Goal: Task Accomplishment & Management: Complete application form

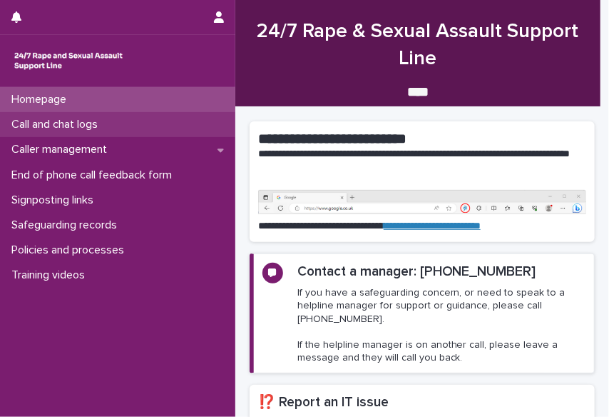
click at [74, 121] on p "Call and chat logs" at bounding box center [57, 125] width 103 height 14
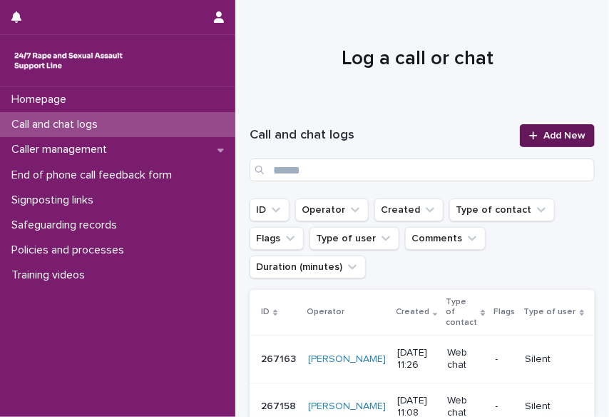
click at [529, 138] on icon at bounding box center [533, 136] width 9 height 10
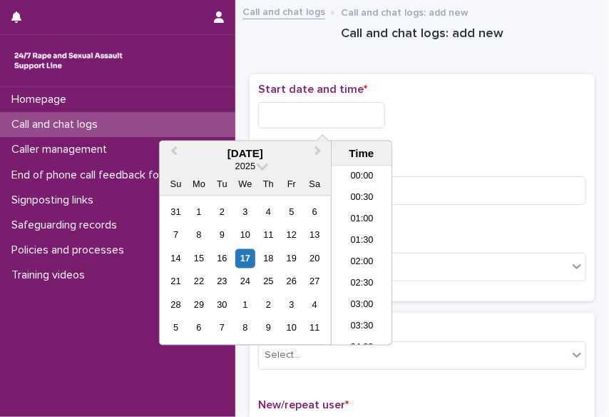
click at [265, 112] on input "text" at bounding box center [321, 115] width 127 height 26
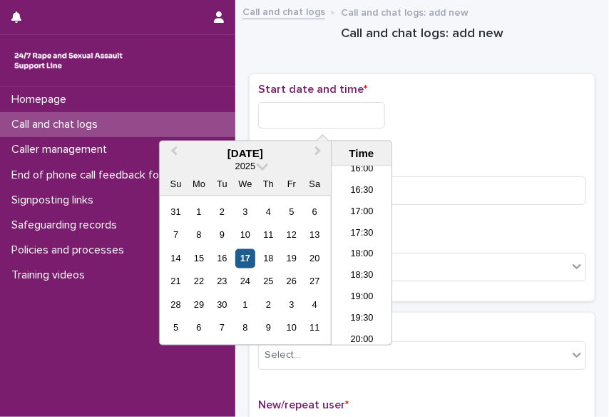
click at [243, 258] on div "17" at bounding box center [244, 258] width 19 height 19
click at [341, 260] on li "18:00" at bounding box center [362, 255] width 61 height 21
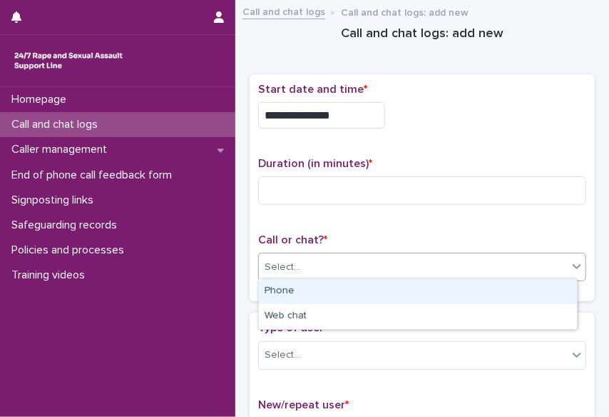
click at [337, 265] on div "Select..." at bounding box center [413, 267] width 309 height 24
click at [322, 295] on div "Phone" at bounding box center [418, 291] width 318 height 25
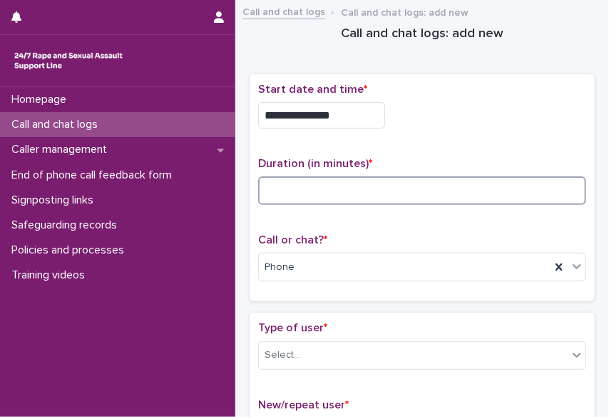
click at [269, 181] on input at bounding box center [422, 190] width 328 height 29
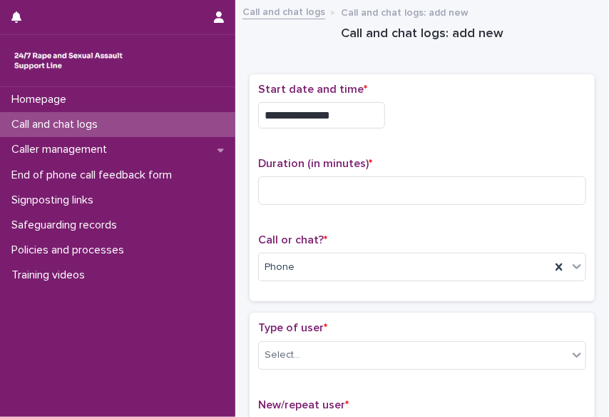
click at [340, 111] on input "**********" at bounding box center [321, 115] width 127 height 26
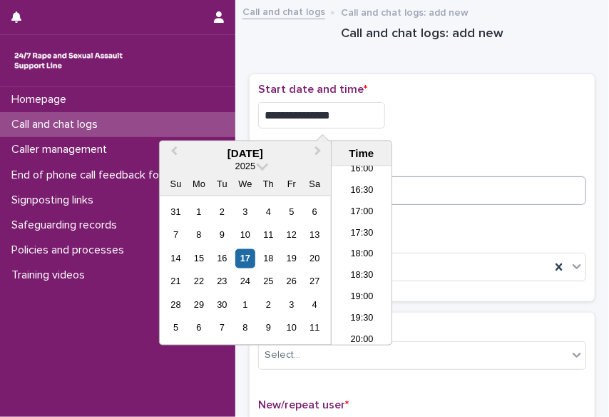
type input "**********"
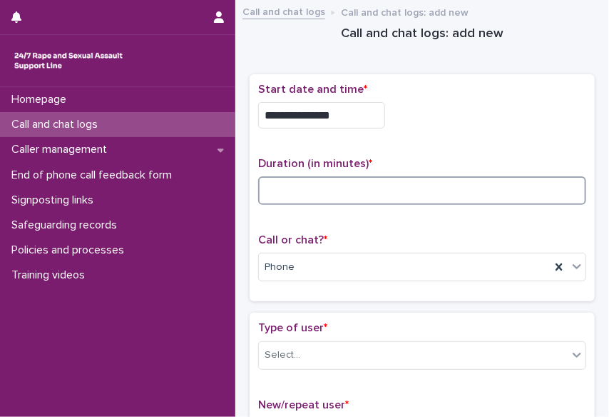
click at [420, 188] on input at bounding box center [422, 190] width 328 height 29
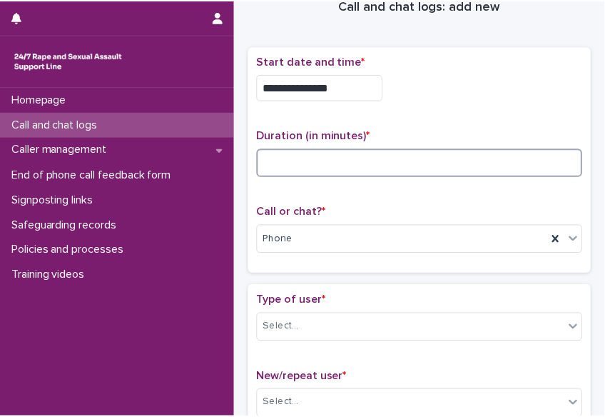
scroll to position [0, 0]
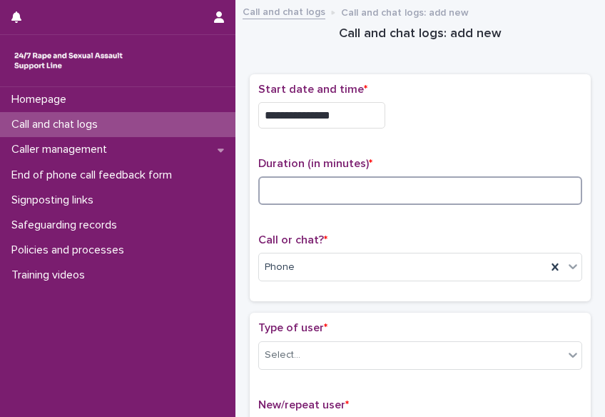
click at [277, 187] on input at bounding box center [420, 190] width 324 height 29
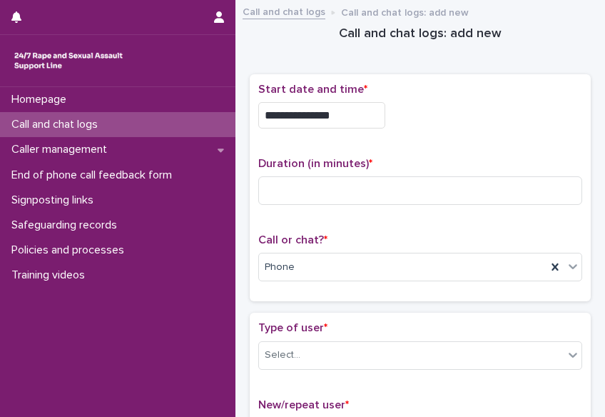
click at [257, 193] on div "**********" at bounding box center [420, 188] width 341 height 228
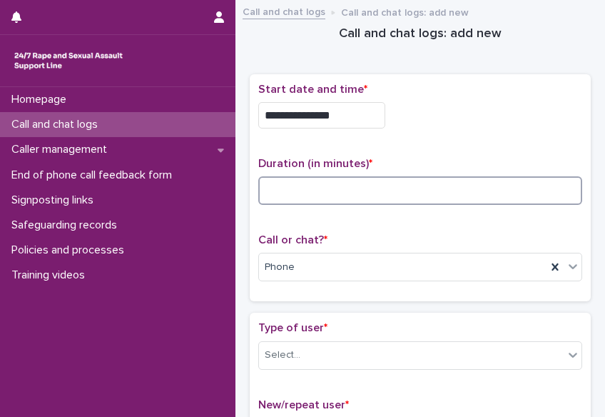
click at [284, 189] on input at bounding box center [420, 190] width 324 height 29
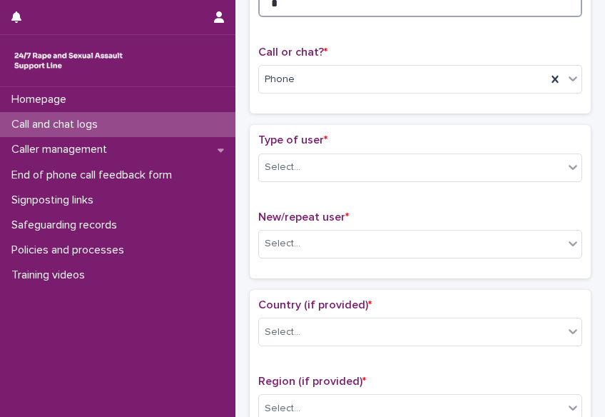
scroll to position [217, 0]
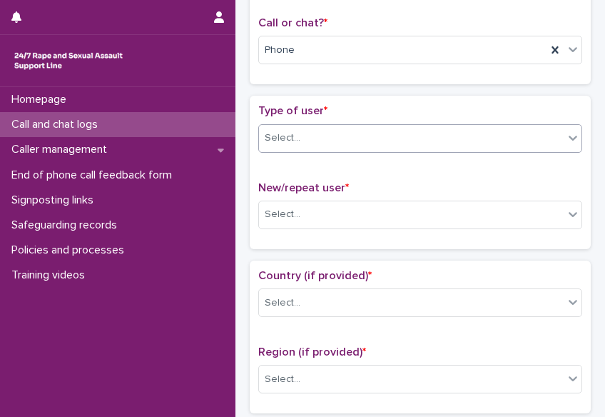
type input "*"
click at [569, 136] on icon at bounding box center [573, 138] width 9 height 5
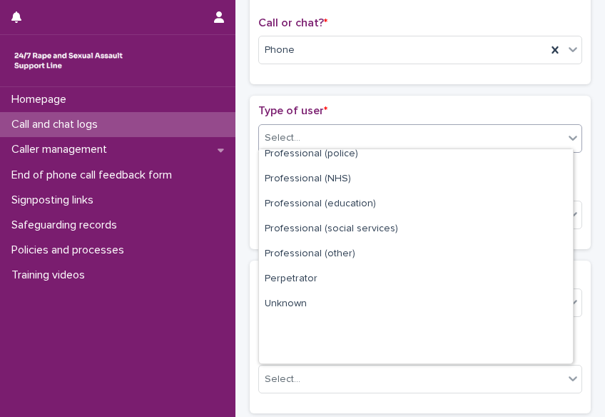
scroll to position [160, 0]
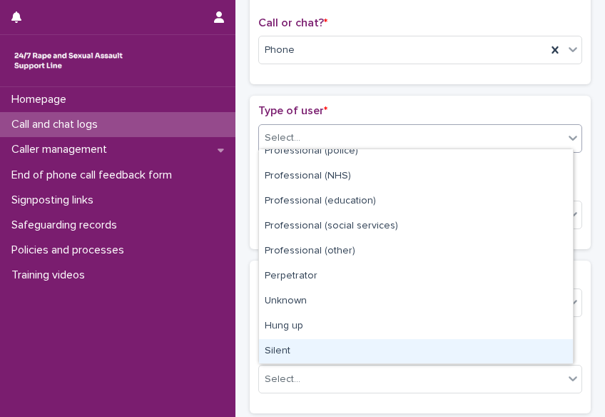
click at [545, 345] on div "Silent" at bounding box center [416, 351] width 314 height 25
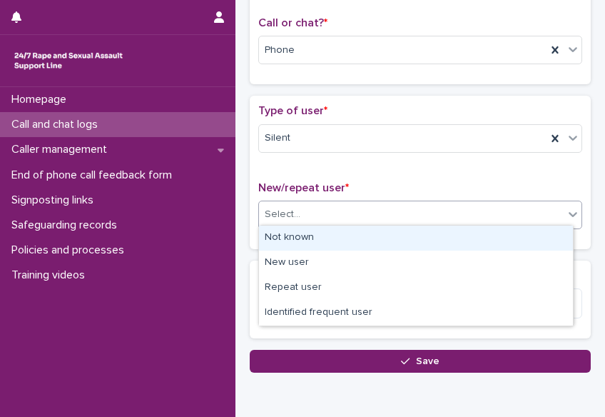
click at [478, 213] on div "Select..." at bounding box center [411, 215] width 305 height 24
click at [471, 237] on div "Not known" at bounding box center [416, 237] width 314 height 25
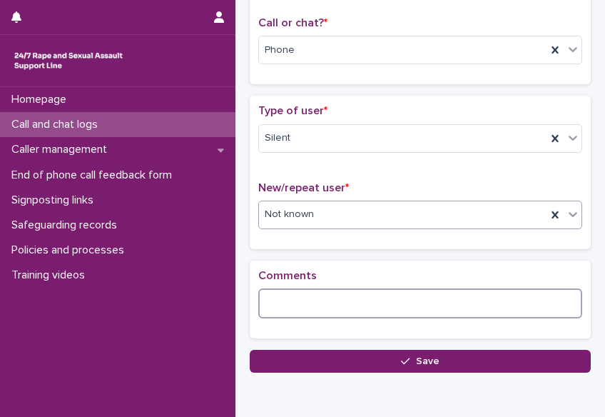
click at [420, 296] on textarea at bounding box center [420, 303] width 324 height 30
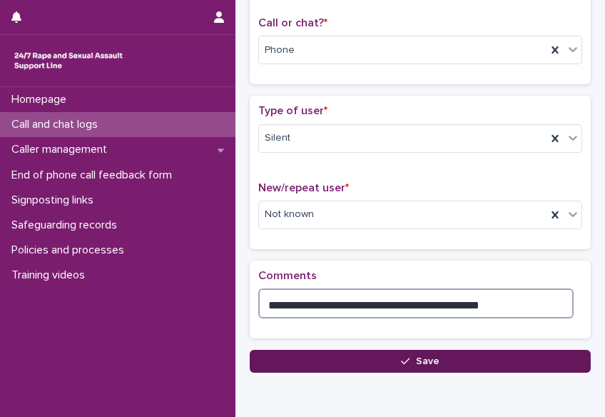
type textarea "**********"
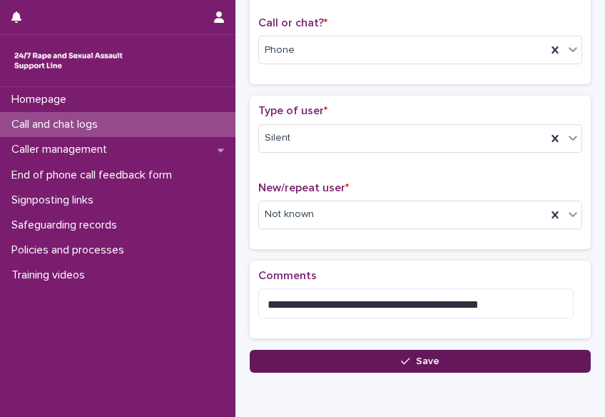
click at [420, 362] on span "Save" at bounding box center [428, 361] width 24 height 10
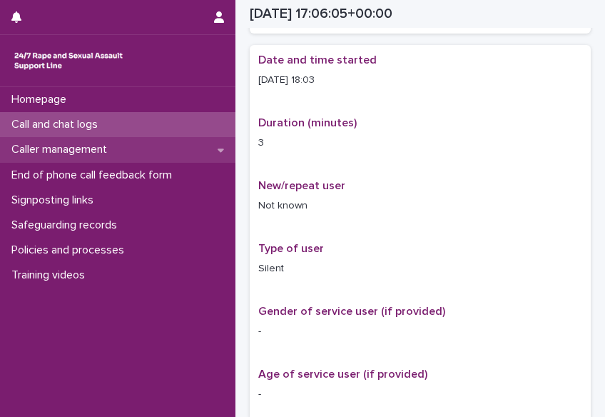
scroll to position [233, 0]
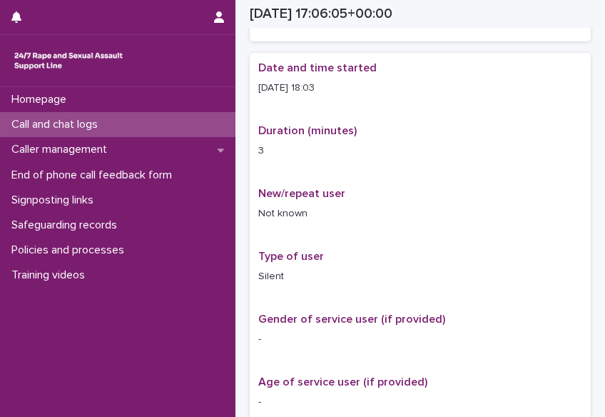
click at [72, 123] on p "Call and chat logs" at bounding box center [57, 125] width 103 height 14
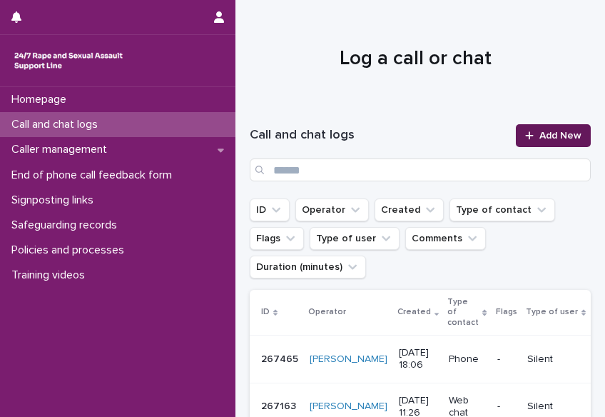
click at [547, 136] on span "Add New" at bounding box center [560, 136] width 42 height 10
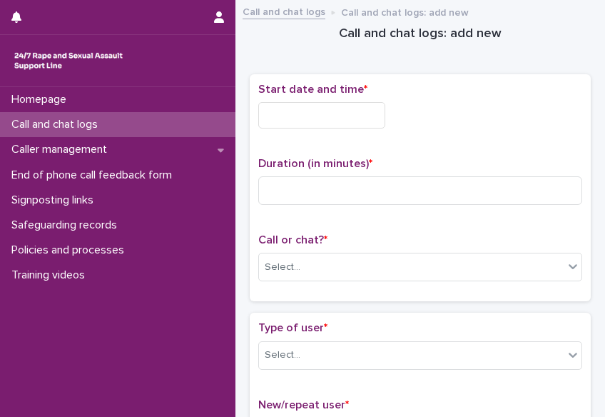
click at [311, 114] on input "text" at bounding box center [321, 115] width 127 height 26
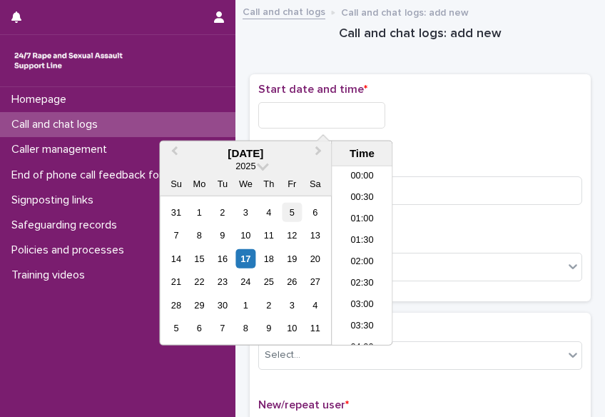
scroll to position [692, 0]
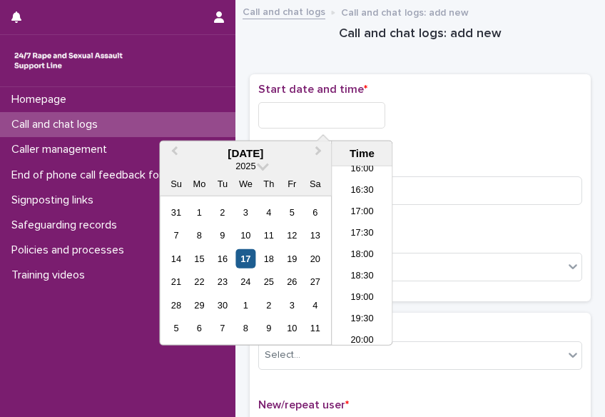
click at [243, 261] on div "17" at bounding box center [245, 258] width 19 height 19
click at [348, 254] on li "18:00" at bounding box center [362, 255] width 61 height 21
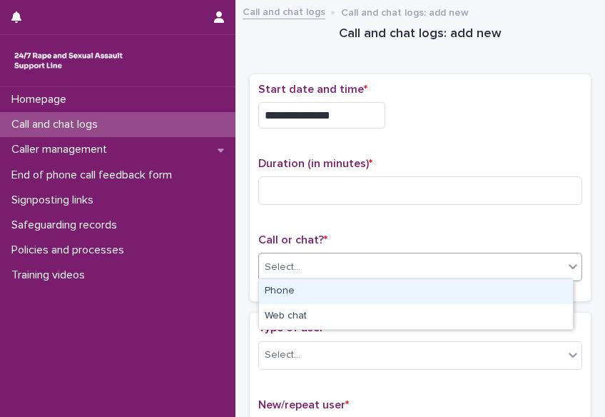
click at [331, 257] on div "Select..." at bounding box center [411, 267] width 305 height 24
click at [320, 290] on div "Phone" at bounding box center [416, 291] width 314 height 25
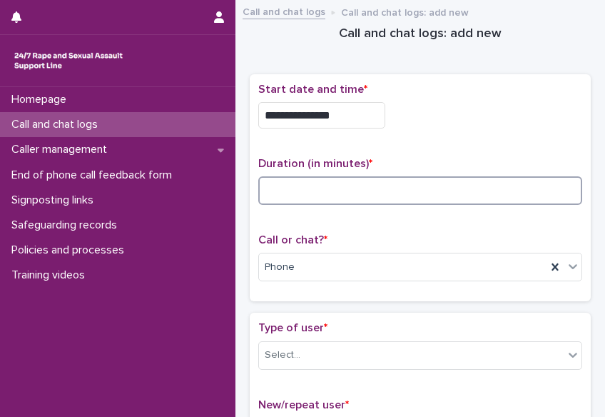
click at [286, 181] on input at bounding box center [420, 190] width 324 height 29
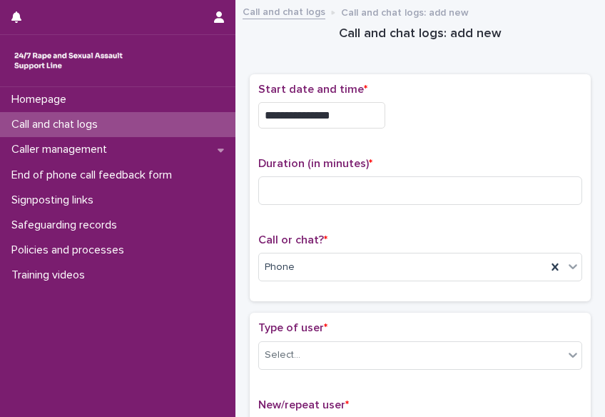
click at [352, 120] on input "**********" at bounding box center [321, 115] width 127 height 26
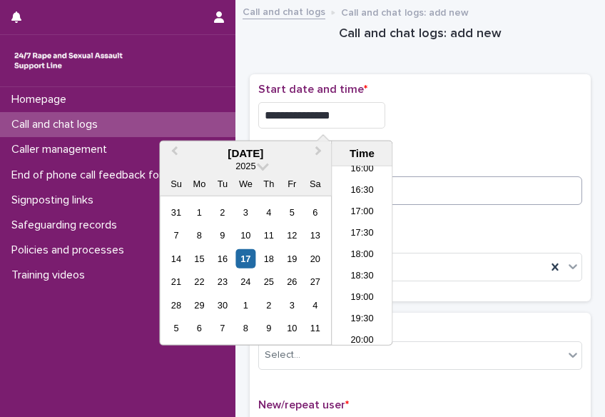
type input "**********"
click at [410, 196] on input at bounding box center [420, 190] width 324 height 29
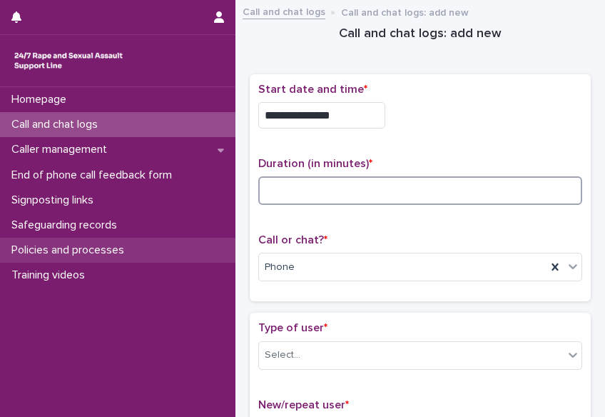
type input "*"
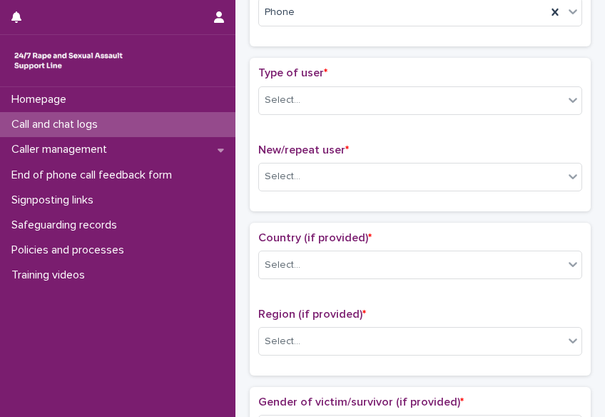
scroll to position [256, 0]
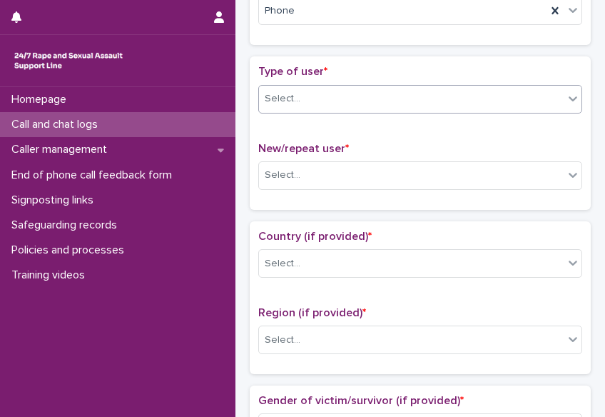
type input "*"
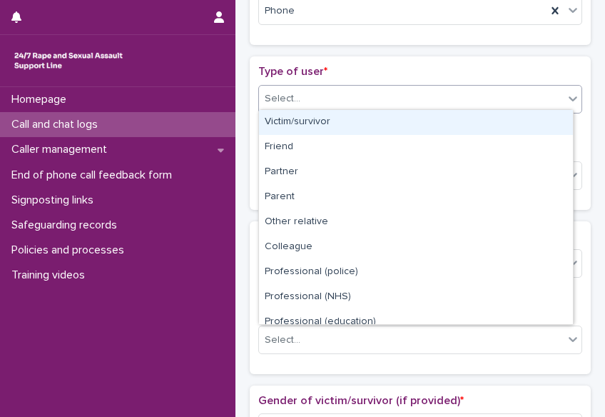
click at [570, 94] on icon at bounding box center [573, 98] width 14 height 14
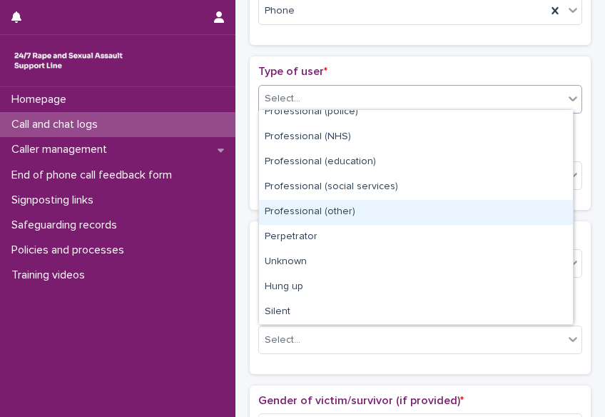
scroll to position [0, 0]
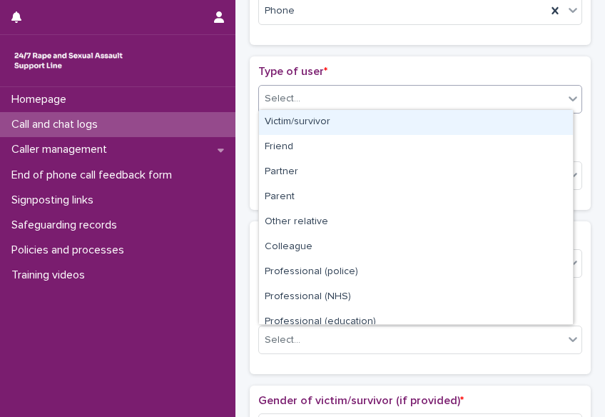
click at [469, 131] on div "Victim/survivor" at bounding box center [416, 122] width 314 height 25
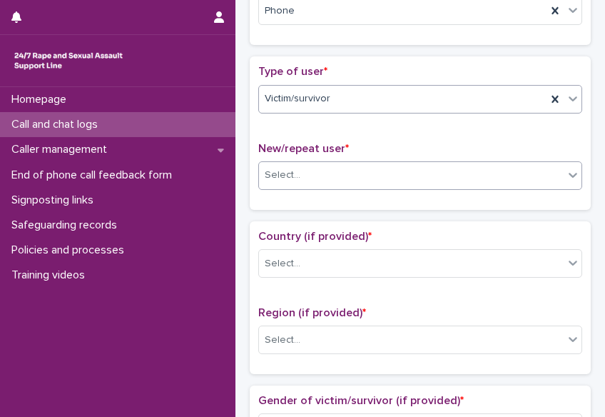
click at [432, 179] on div "Select..." at bounding box center [411, 175] width 305 height 24
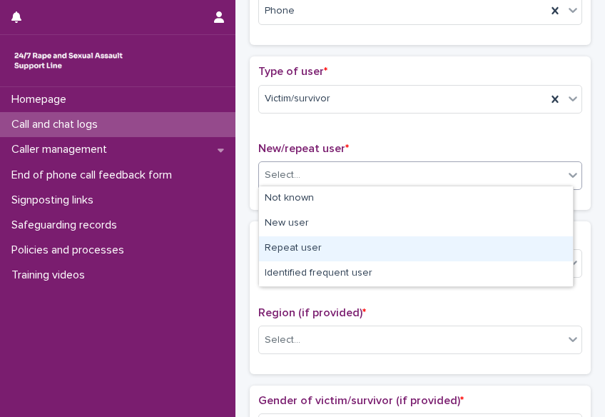
click at [418, 252] on div "Repeat user" at bounding box center [416, 248] width 314 height 25
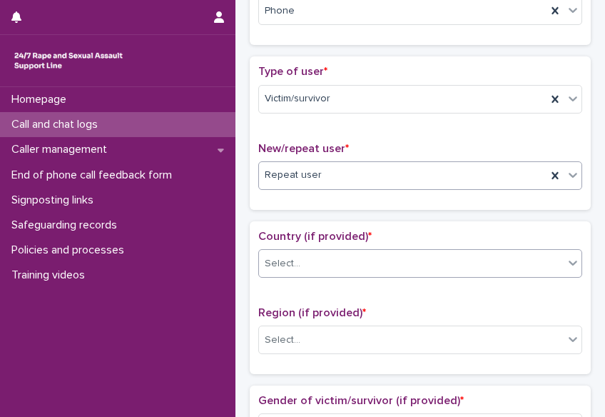
click at [416, 256] on div "Select..." at bounding box center [411, 264] width 305 height 24
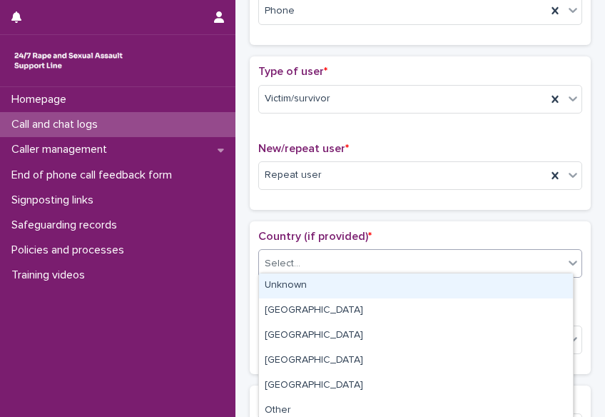
click at [400, 287] on div "Unknown" at bounding box center [416, 285] width 314 height 25
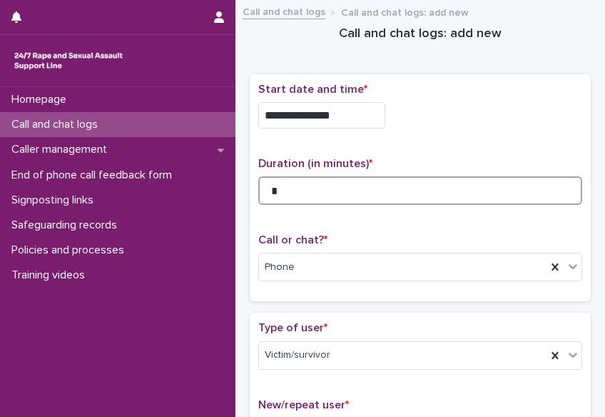
click at [323, 181] on input "*" at bounding box center [420, 190] width 324 height 29
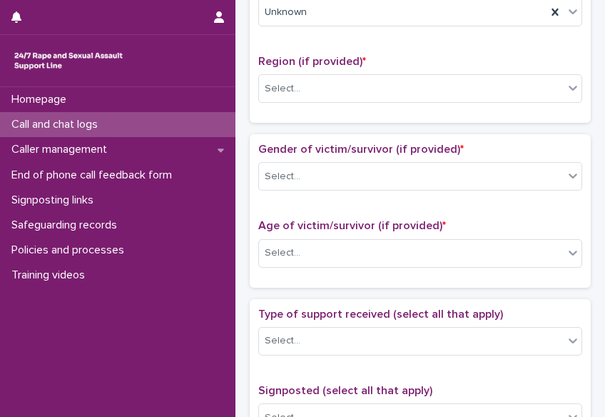
scroll to position [519, 0]
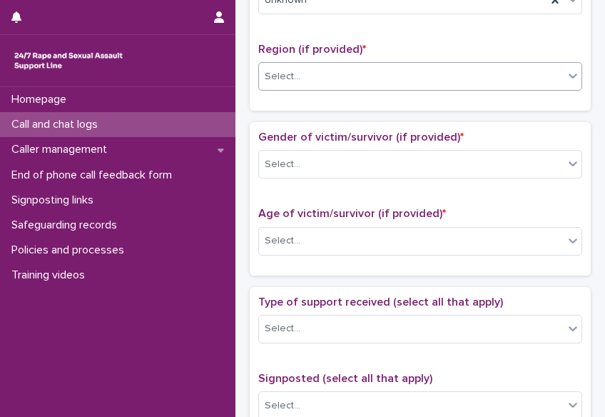
click at [566, 70] on icon at bounding box center [573, 75] width 14 height 14
click at [552, 82] on div "Select..." at bounding box center [411, 77] width 305 height 24
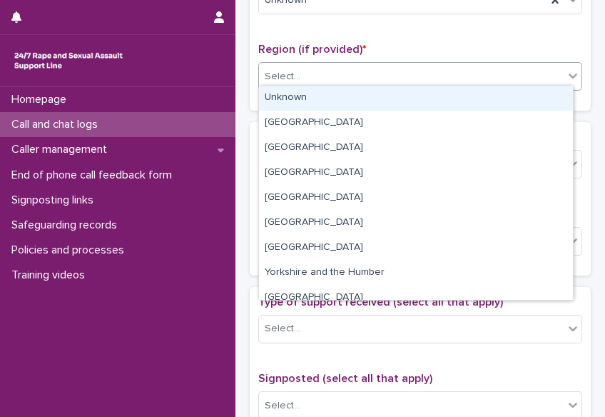
click at [566, 73] on icon at bounding box center [573, 75] width 14 height 14
click at [547, 104] on div "Unknown" at bounding box center [416, 98] width 314 height 25
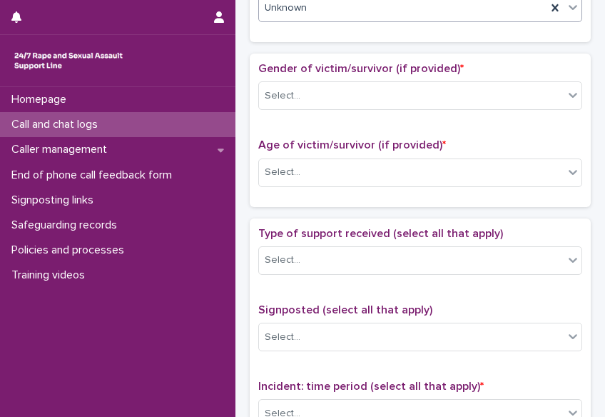
scroll to position [619, 0]
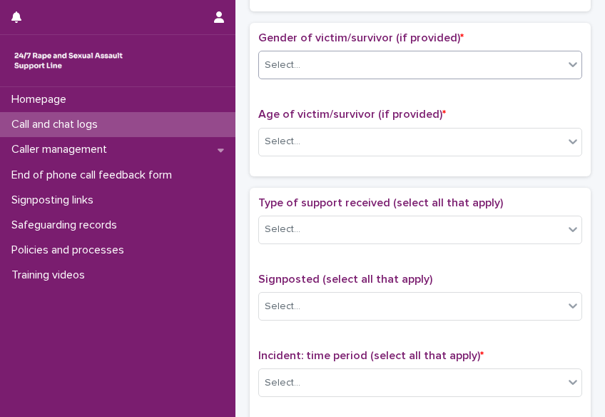
click at [566, 59] on icon at bounding box center [573, 64] width 14 height 14
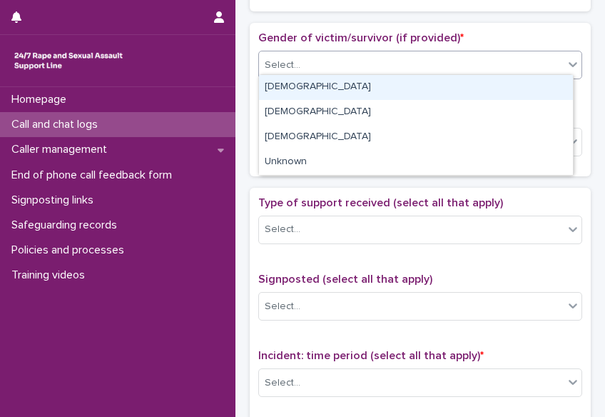
click at [547, 88] on div "[DEMOGRAPHIC_DATA]" at bounding box center [416, 87] width 314 height 25
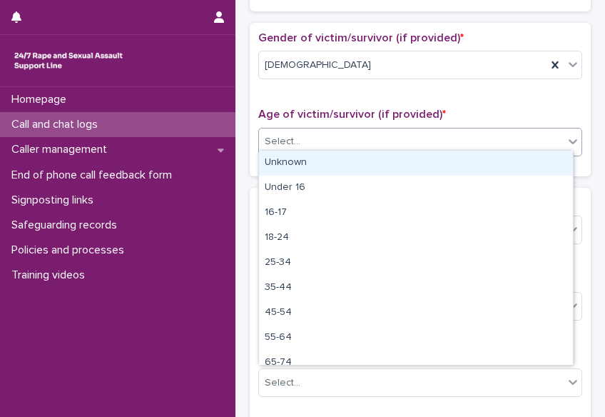
click at [569, 139] on icon at bounding box center [573, 141] width 9 height 5
click at [557, 158] on div "Unknown" at bounding box center [416, 163] width 314 height 25
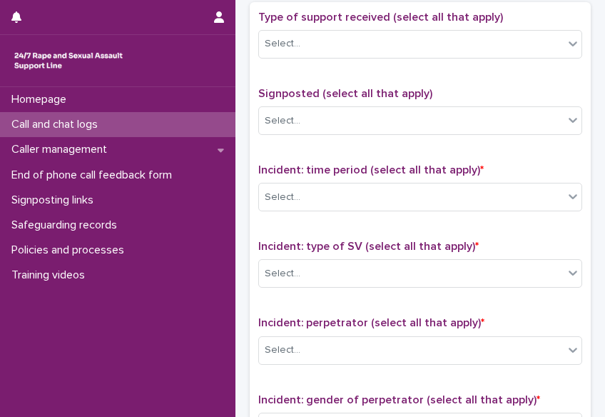
scroll to position [811, 0]
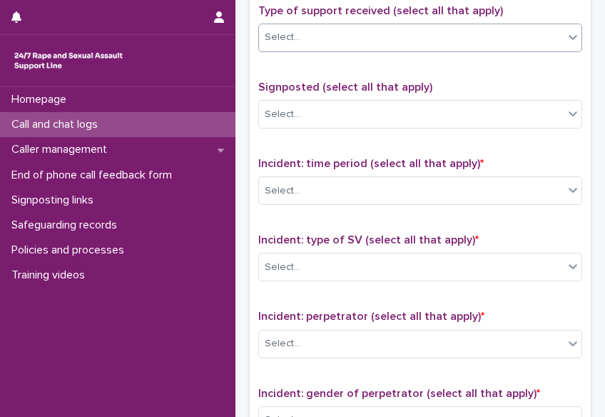
click at [564, 37] on div at bounding box center [572, 37] width 17 height 26
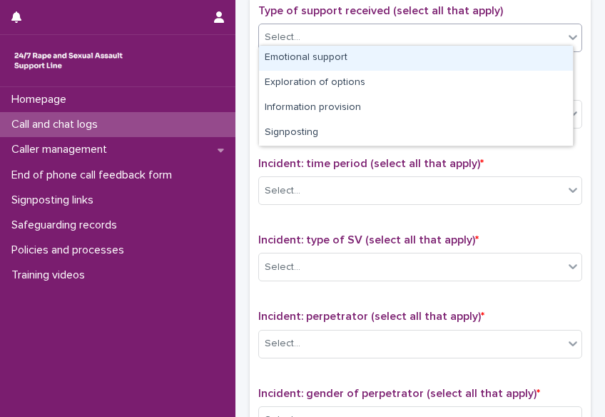
click at [552, 55] on div "Emotional support" at bounding box center [416, 58] width 314 height 25
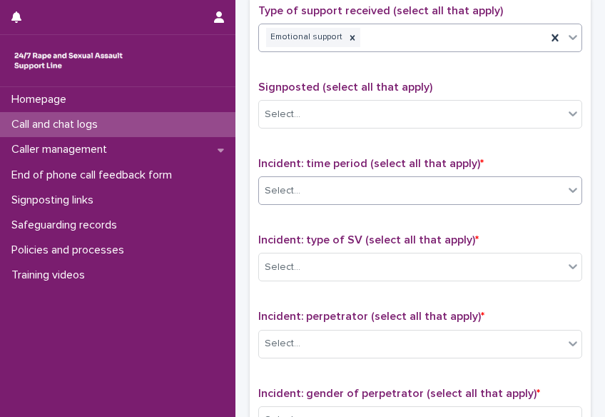
click at [566, 184] on icon at bounding box center [573, 190] width 14 height 14
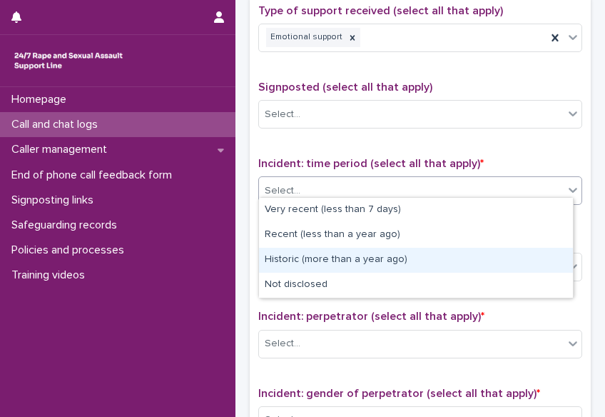
click at [549, 248] on div "Historic (more than a year ago)" at bounding box center [416, 260] width 314 height 25
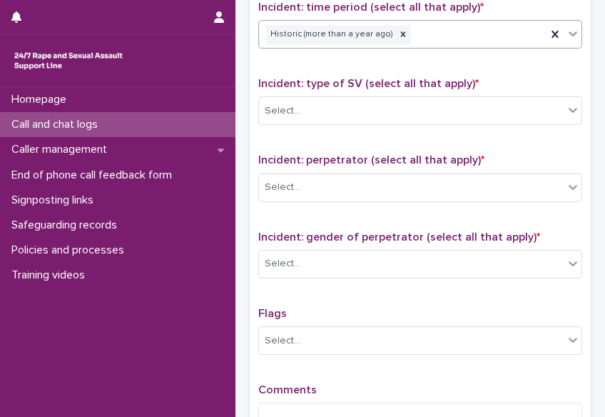
scroll to position [972, 0]
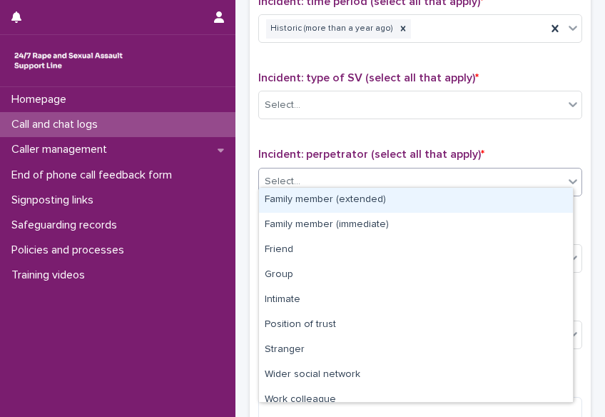
click at [569, 179] on icon at bounding box center [573, 181] width 9 height 5
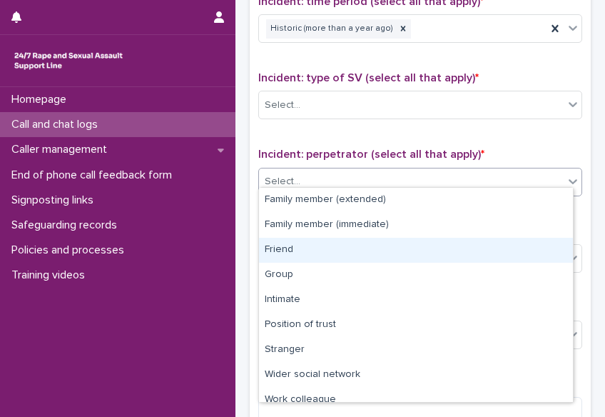
click at [542, 241] on div "Friend" at bounding box center [416, 250] width 314 height 25
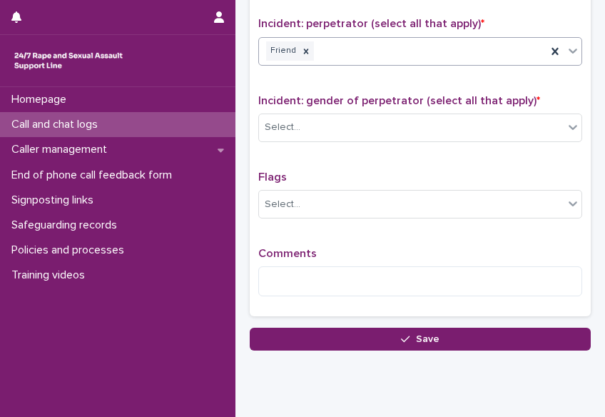
scroll to position [1112, 0]
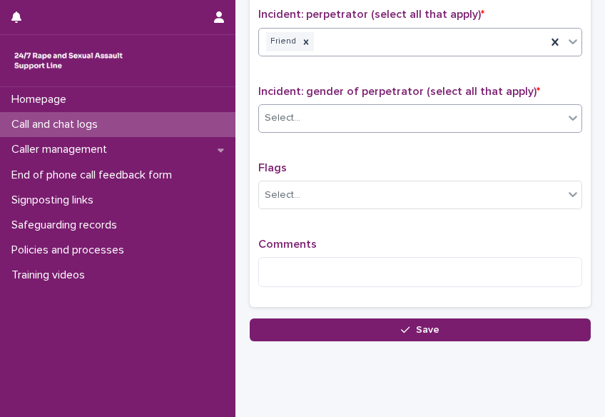
click at [566, 111] on icon at bounding box center [573, 118] width 14 height 14
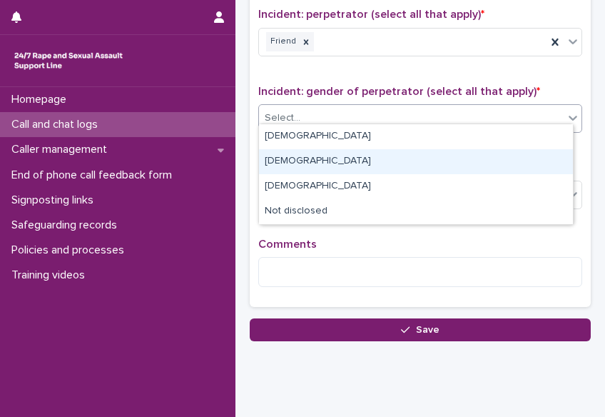
click at [547, 151] on div "[DEMOGRAPHIC_DATA]" at bounding box center [416, 161] width 314 height 25
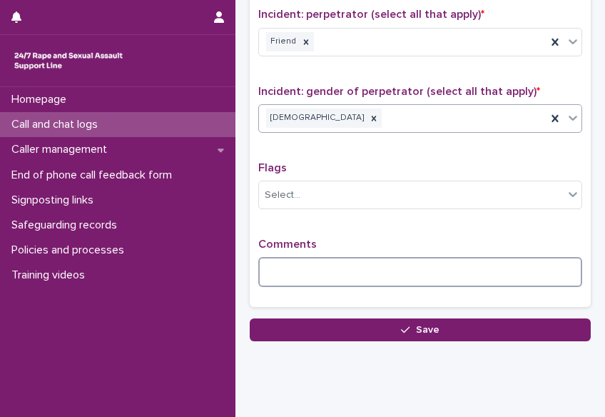
click at [415, 259] on textarea at bounding box center [420, 272] width 324 height 30
type textarea "*"
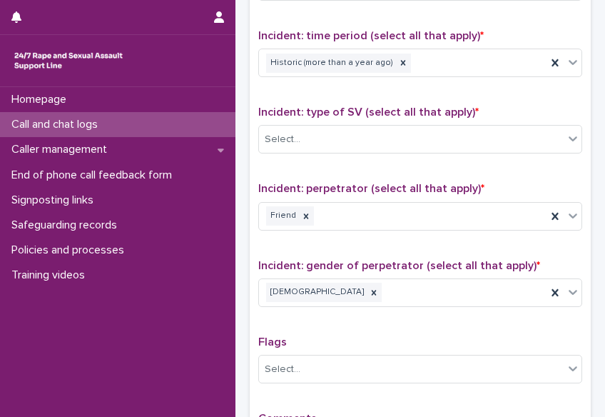
scroll to position [940, 0]
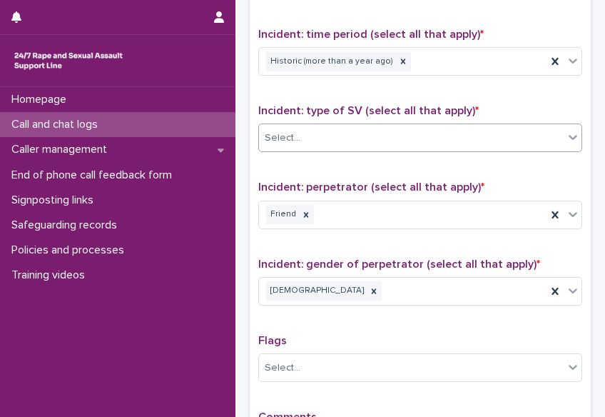
click at [534, 126] on div "Select..." at bounding box center [411, 138] width 305 height 24
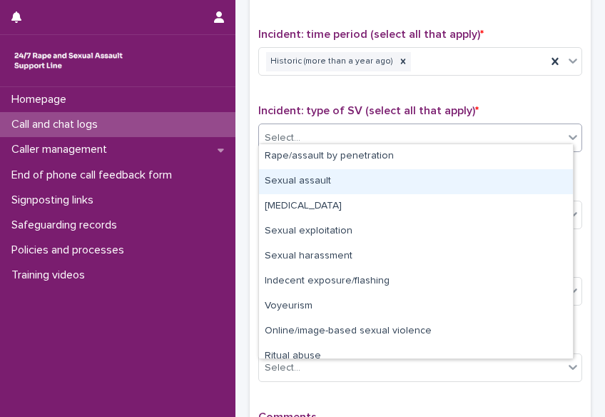
click at [516, 190] on div "Sexual assault" at bounding box center [416, 181] width 314 height 25
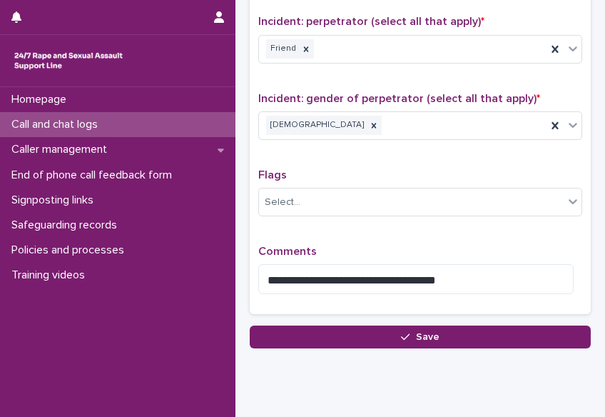
scroll to position [1139, 0]
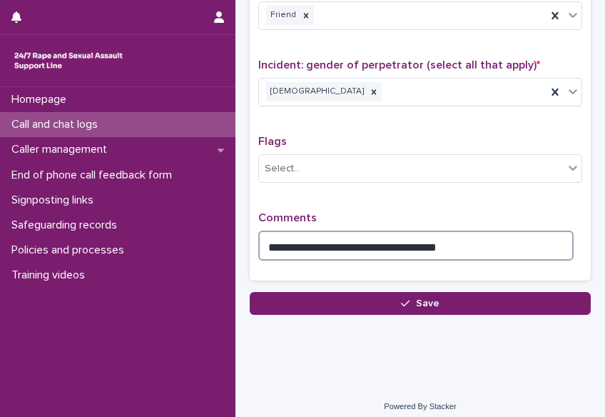
click at [479, 230] on textarea "**********" at bounding box center [415, 245] width 315 height 30
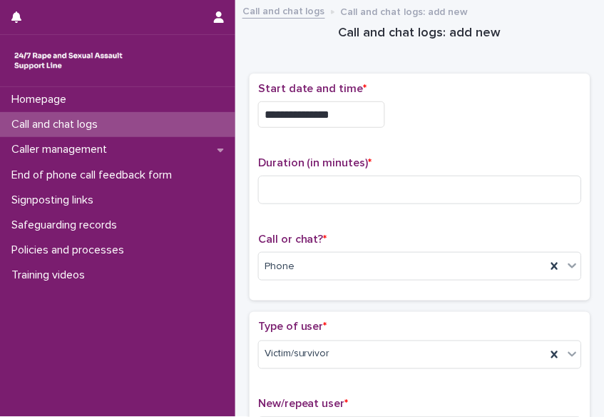
scroll to position [0, 0]
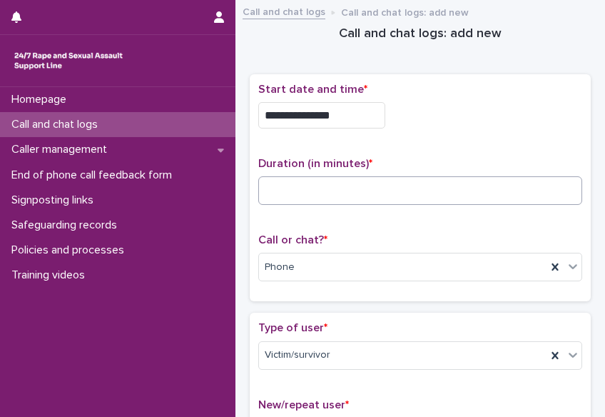
type textarea "**********"
drag, startPoint x: 385, startPoint y: 182, endPoint x: 513, endPoint y: 117, distance: 143.3
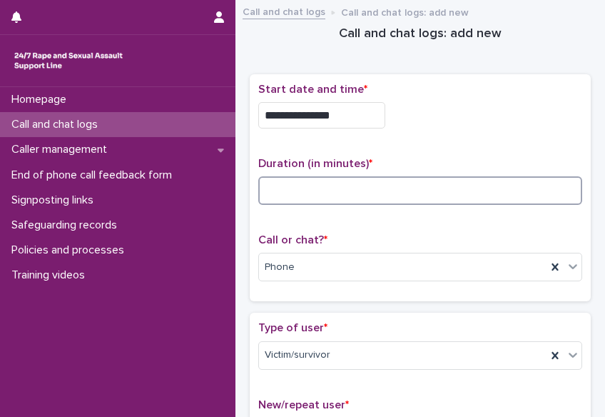
drag, startPoint x: 513, startPoint y: 117, endPoint x: 291, endPoint y: 189, distance: 233.3
click at [291, 189] on input at bounding box center [420, 190] width 324 height 29
click at [309, 183] on input "**" at bounding box center [420, 190] width 324 height 29
click at [288, 197] on input "**" at bounding box center [419, 190] width 323 height 29
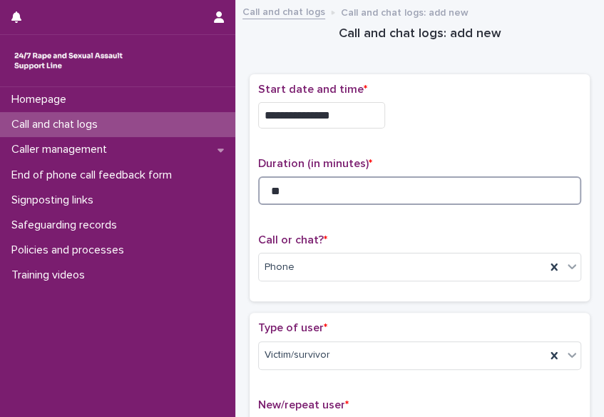
type input "*"
click at [323, 188] on input "**" at bounding box center [419, 190] width 323 height 29
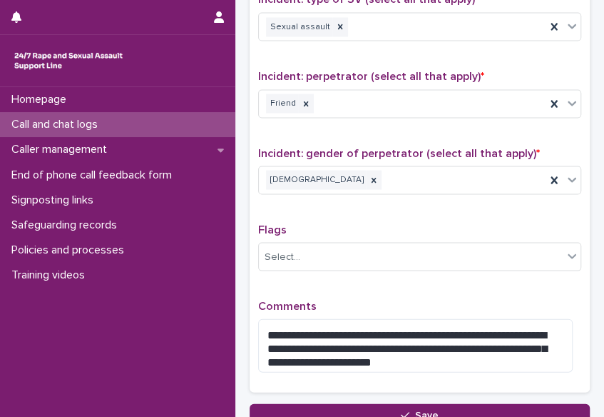
scroll to position [1162, 0]
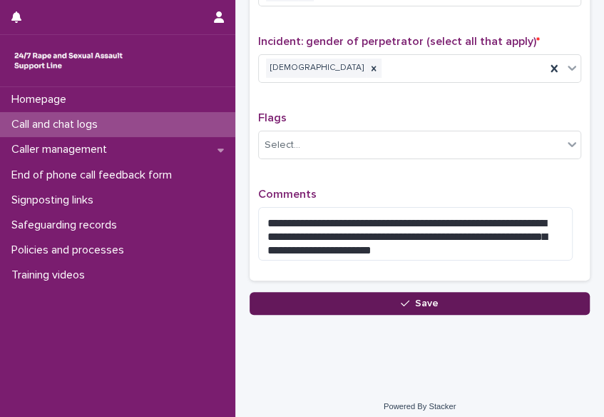
type input "**"
click at [438, 295] on button "Save" at bounding box center [420, 303] width 340 height 23
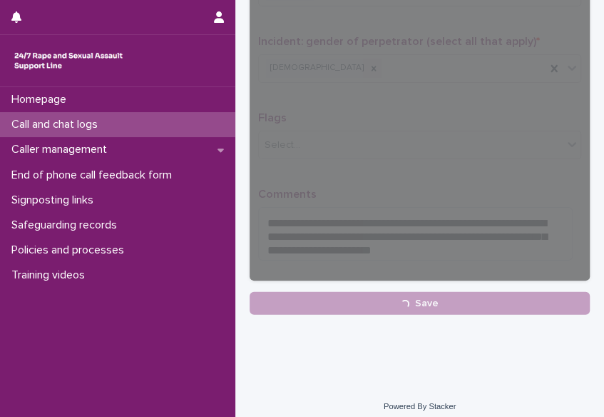
click at [91, 123] on p "Call and chat logs" at bounding box center [57, 125] width 103 height 14
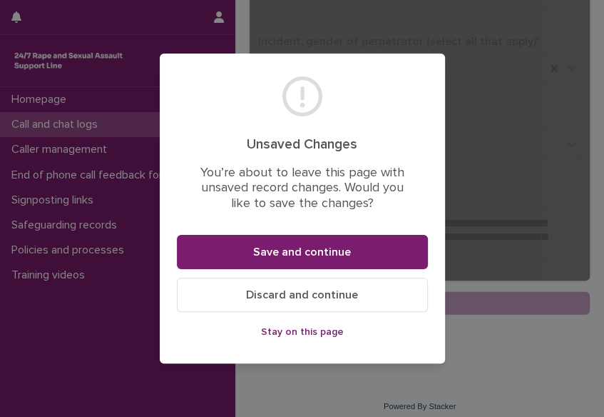
click at [320, 337] on button "Stay on this page" at bounding box center [302, 331] width 251 height 23
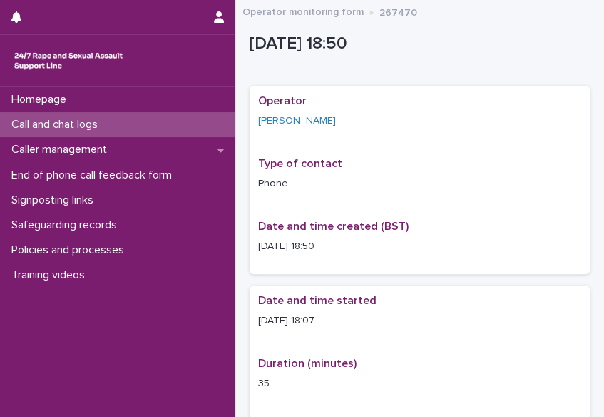
click at [103, 126] on p "Call and chat logs" at bounding box center [57, 125] width 103 height 14
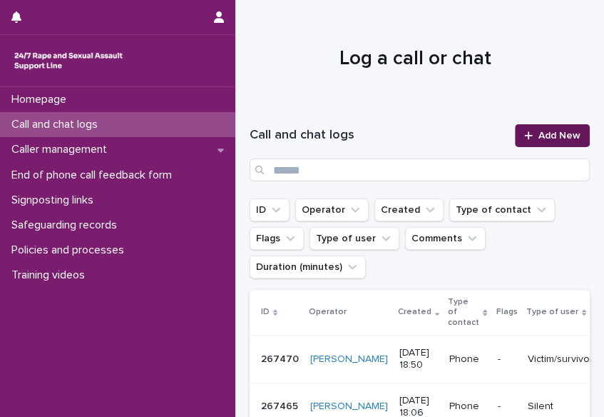
click at [555, 136] on span "Add New" at bounding box center [560, 136] width 42 height 10
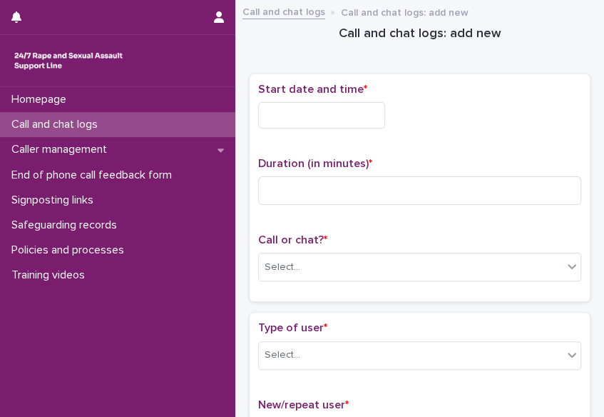
click at [322, 111] on input "text" at bounding box center [321, 115] width 127 height 26
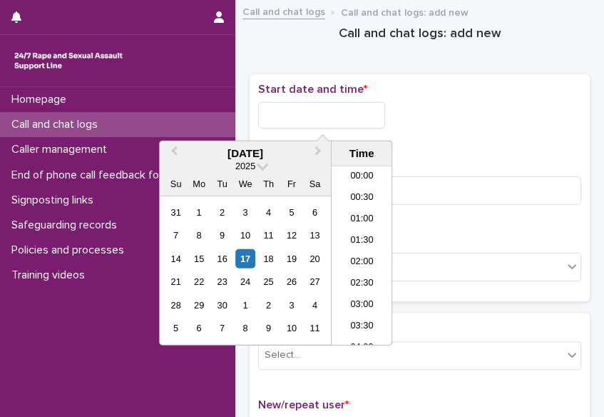
scroll to position [713, 0]
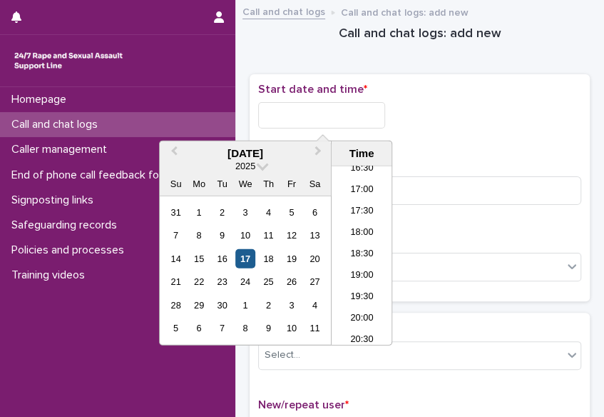
click at [250, 259] on div "17" at bounding box center [244, 258] width 19 height 19
click at [352, 250] on li "18:30" at bounding box center [362, 255] width 61 height 21
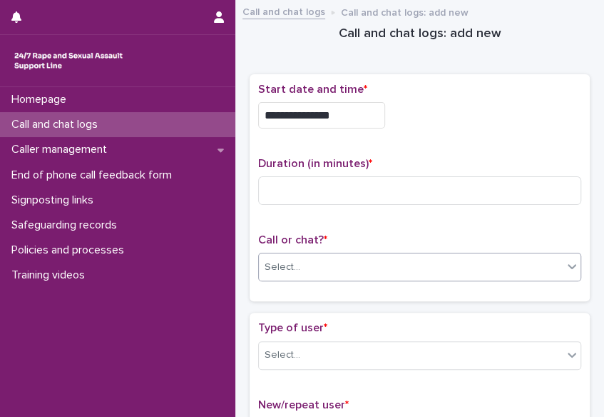
click at [347, 260] on div "Select..." at bounding box center [411, 267] width 304 height 24
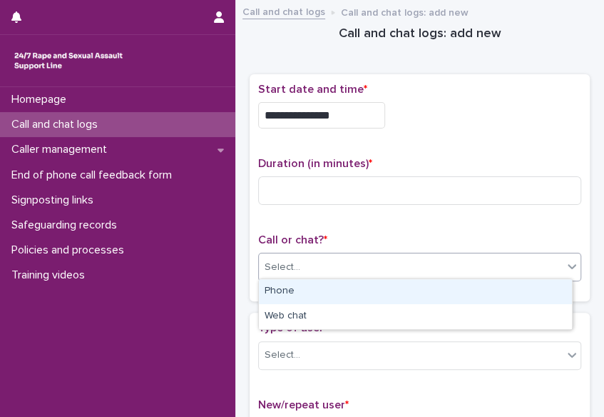
click at [333, 290] on div "Phone" at bounding box center [415, 291] width 313 height 25
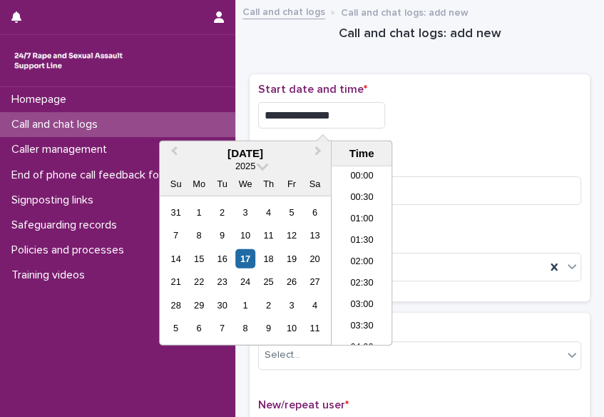
click at [350, 117] on input "**********" at bounding box center [321, 115] width 127 height 26
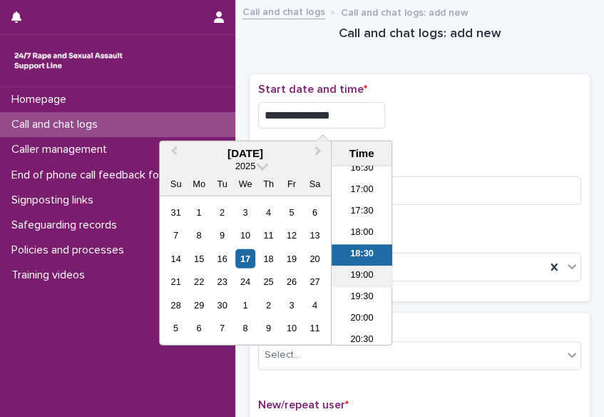
click at [355, 270] on li "19:00" at bounding box center [362, 276] width 61 height 21
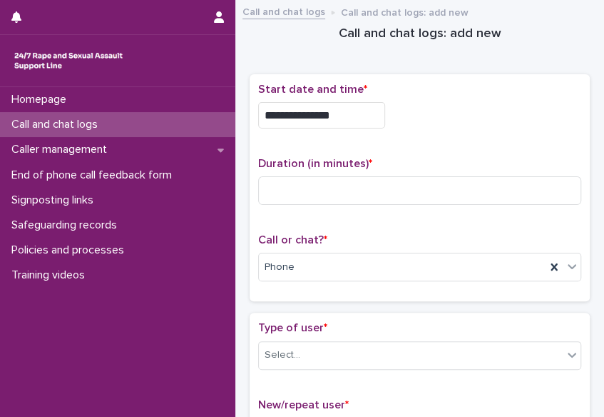
click at [342, 111] on input "**********" at bounding box center [321, 115] width 127 height 26
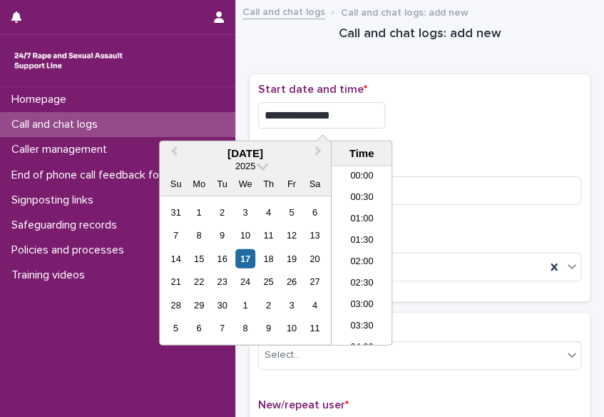
scroll to position [734, 0]
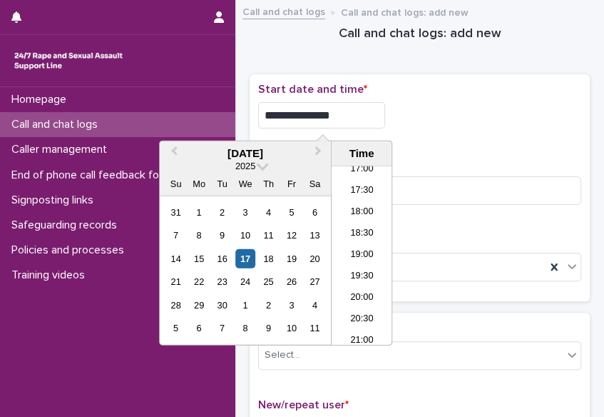
type input "**********"
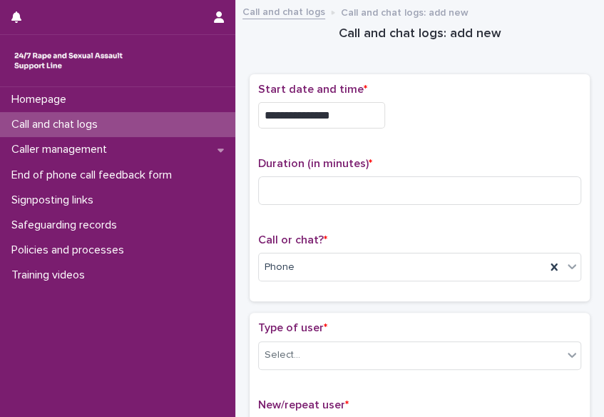
click at [433, 133] on div "**********" at bounding box center [419, 111] width 323 height 57
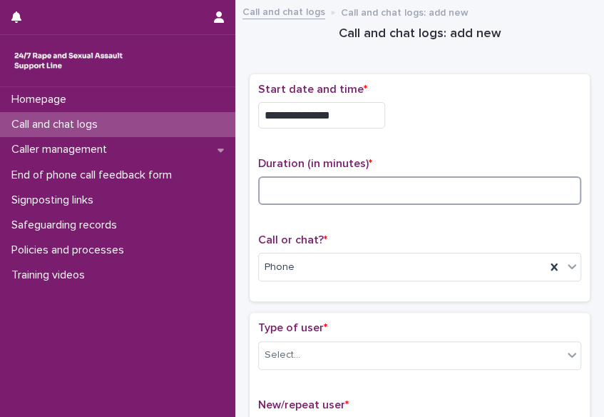
click at [283, 190] on input at bounding box center [419, 190] width 323 height 29
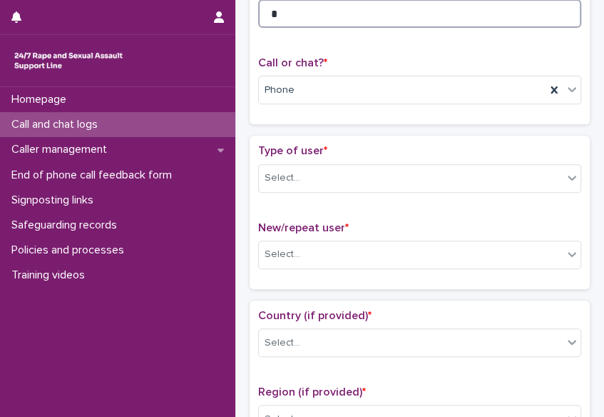
scroll to position [186, 0]
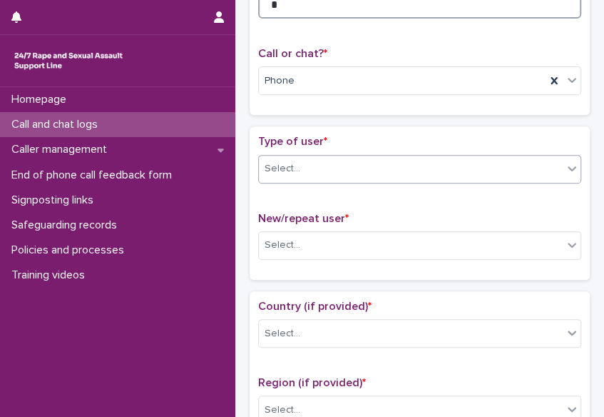
type input "*"
click at [564, 171] on div at bounding box center [572, 169] width 17 height 26
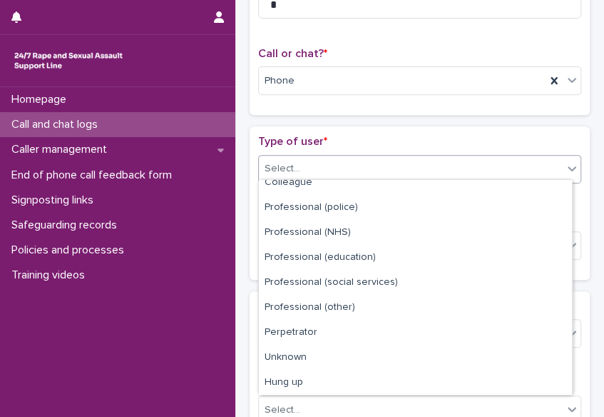
scroll to position [160, 0]
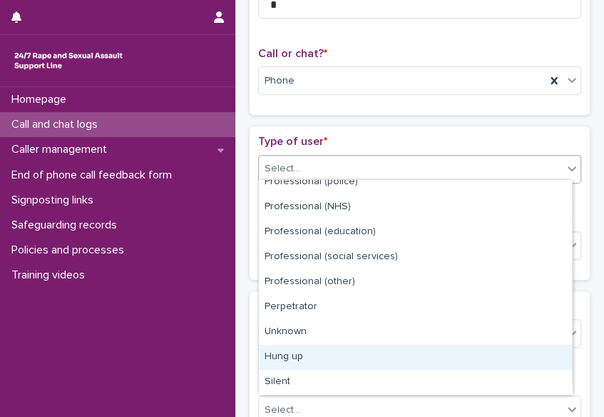
click at [549, 357] on div "Hung up" at bounding box center [415, 357] width 313 height 25
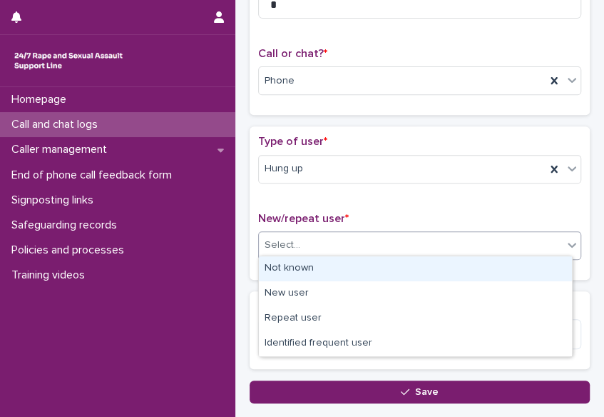
click at [425, 235] on div "Select..." at bounding box center [411, 245] width 304 height 24
click at [410, 272] on div "Not known" at bounding box center [415, 268] width 313 height 25
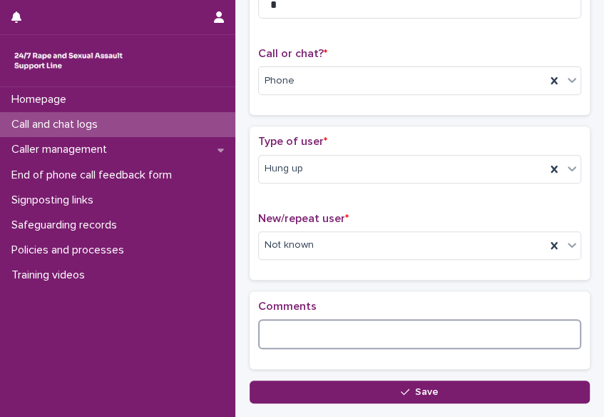
click at [371, 328] on textarea at bounding box center [419, 334] width 323 height 30
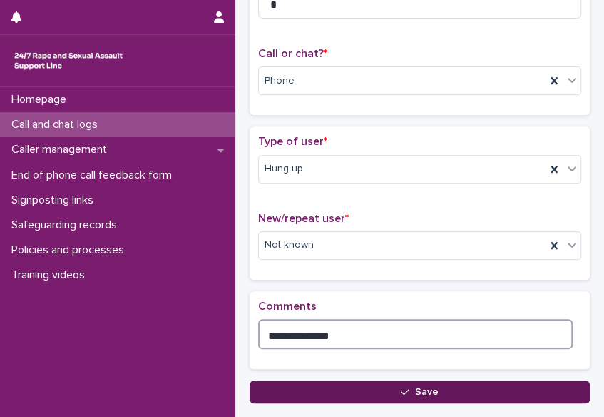
type textarea "**********"
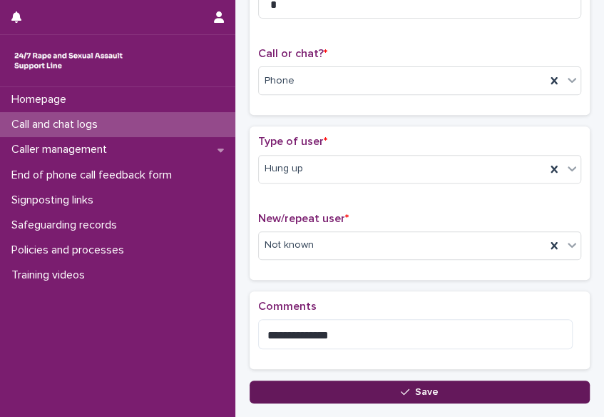
click at [387, 385] on button "Save" at bounding box center [420, 391] width 340 height 23
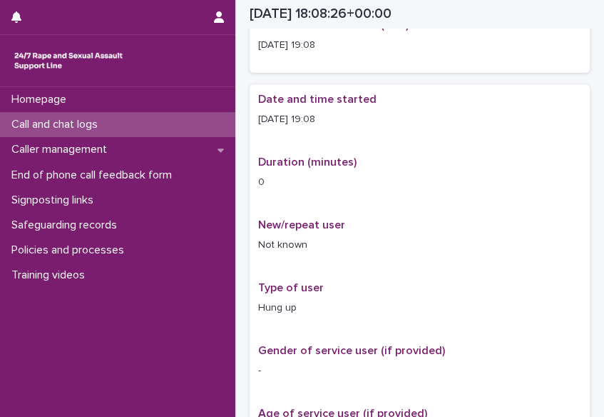
scroll to position [195, 0]
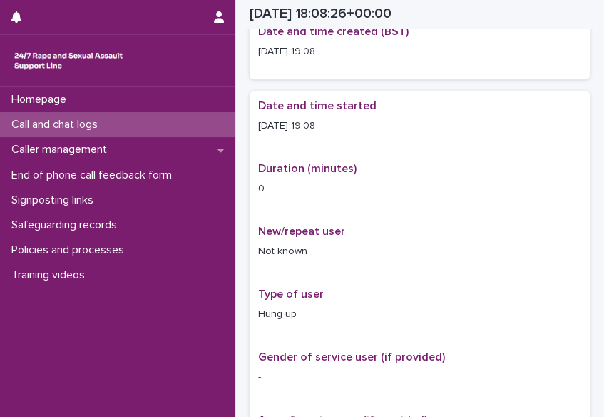
drag, startPoint x: 115, startPoint y: 134, endPoint x: 81, endPoint y: 123, distance: 35.9
click at [81, 123] on p "Call and chat logs" at bounding box center [57, 125] width 103 height 14
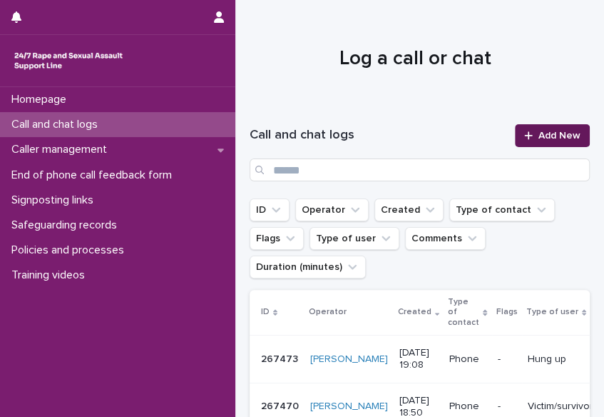
click at [539, 139] on span "Add New" at bounding box center [560, 136] width 42 height 10
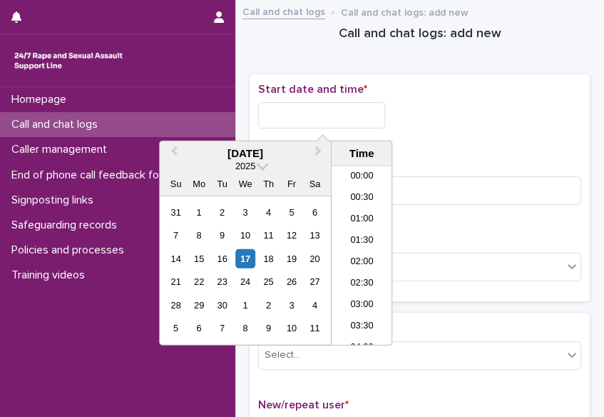
click at [305, 111] on input "text" at bounding box center [321, 115] width 127 height 26
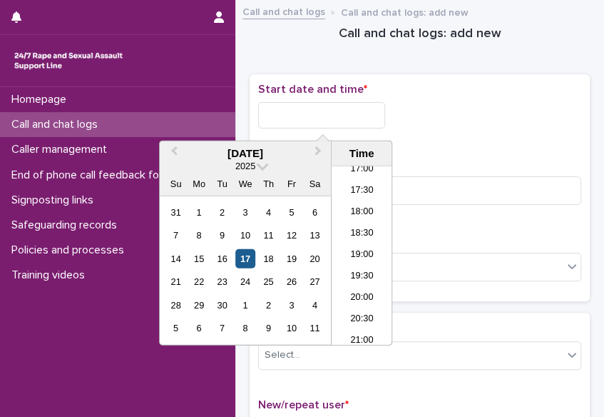
click at [250, 260] on div "17" at bounding box center [244, 258] width 19 height 19
click at [334, 250] on li "19:00" at bounding box center [362, 255] width 61 height 21
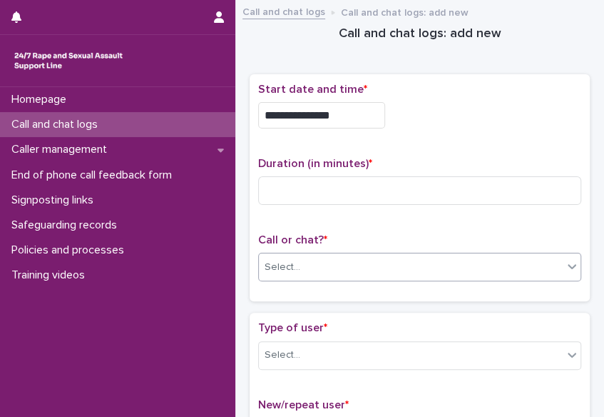
click at [297, 268] on div "Select..." at bounding box center [283, 267] width 36 height 15
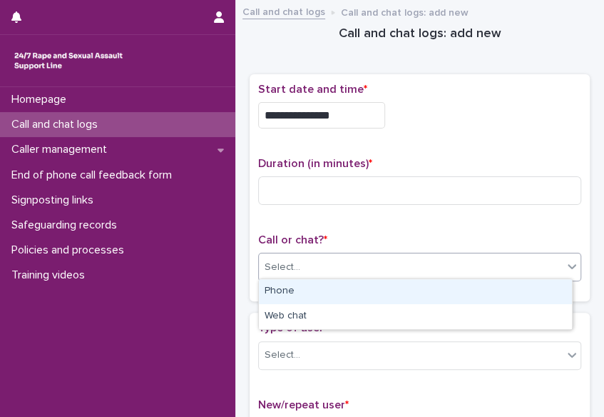
click at [294, 290] on div "Phone" at bounding box center [415, 291] width 313 height 25
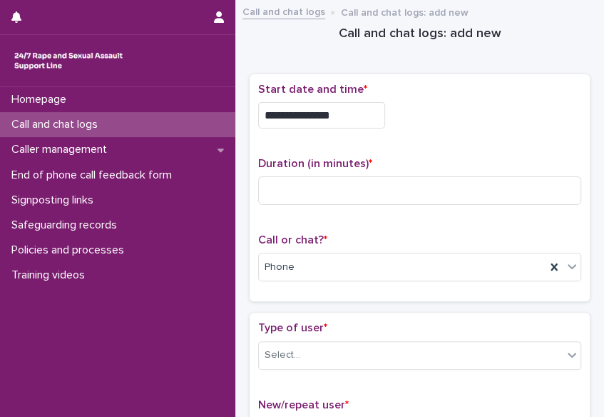
click at [337, 116] on input "**********" at bounding box center [321, 115] width 127 height 26
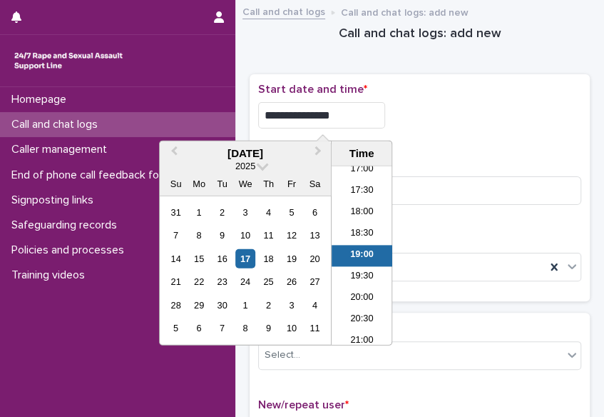
click at [337, 116] on input "**********" at bounding box center [321, 115] width 127 height 26
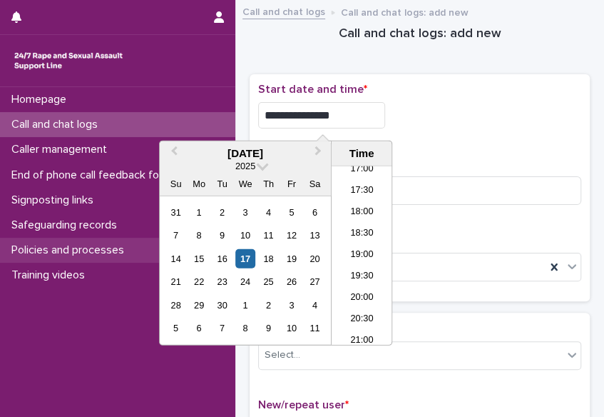
type input "**********"
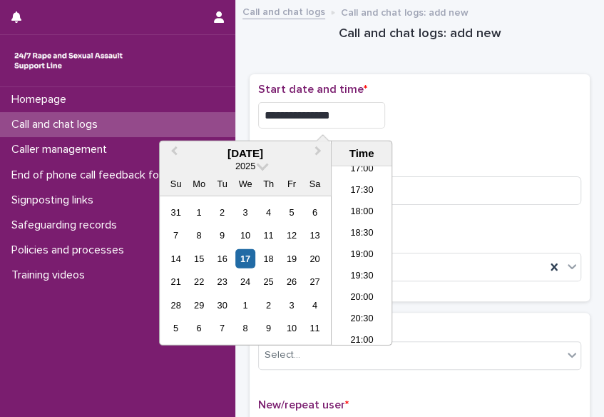
click at [418, 158] on p "Duration (in minutes) *" at bounding box center [419, 164] width 323 height 14
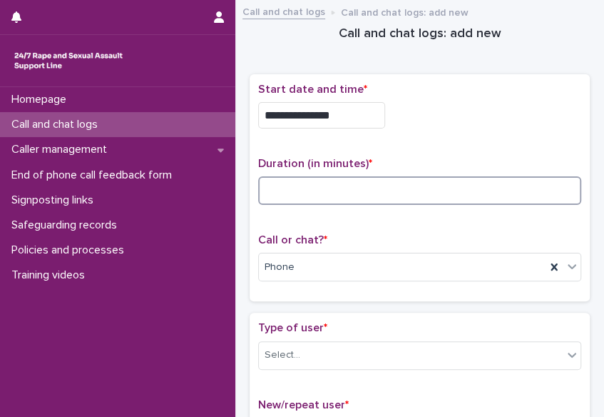
click at [402, 182] on input at bounding box center [419, 190] width 323 height 29
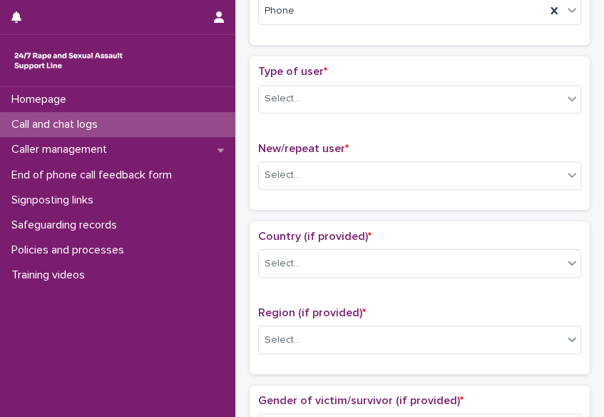
scroll to position [276, 0]
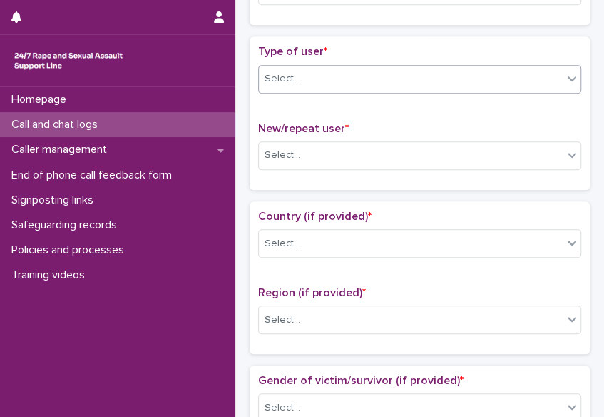
type input "*"
click at [565, 77] on icon at bounding box center [572, 78] width 14 height 14
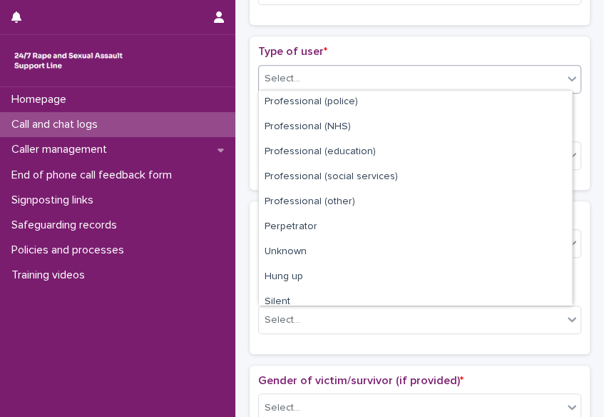
scroll to position [160, 0]
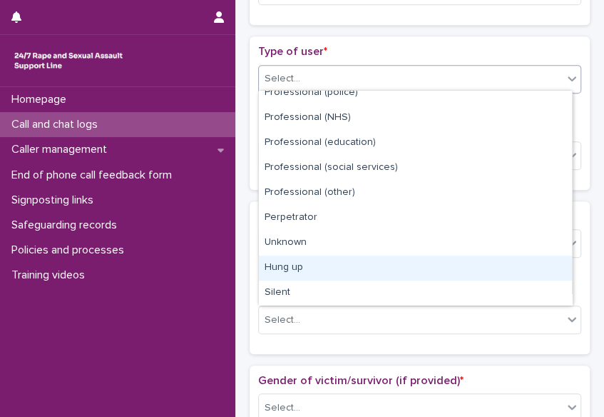
click at [559, 266] on div "Hung up" at bounding box center [415, 267] width 313 height 25
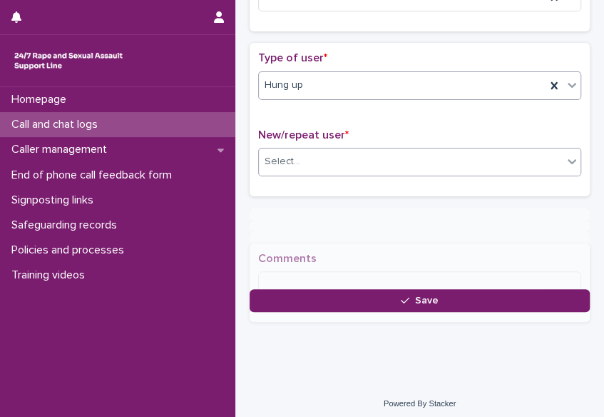
scroll to position [276, 0]
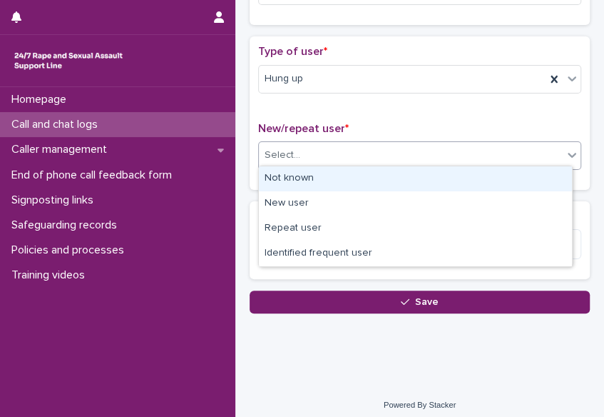
click at [372, 162] on div "Select..." at bounding box center [411, 155] width 304 height 24
click at [367, 178] on div "Not known" at bounding box center [415, 178] width 313 height 25
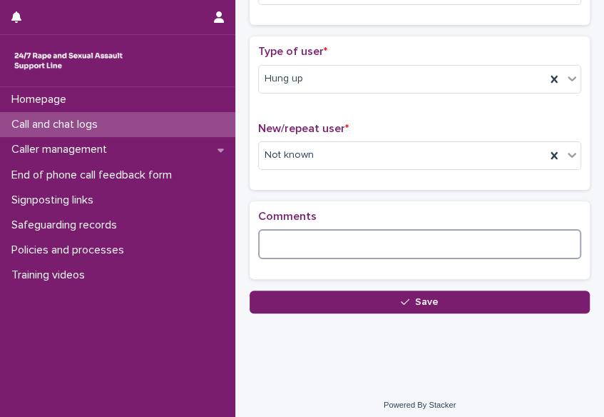
click at [331, 246] on textarea at bounding box center [419, 244] width 323 height 30
drag, startPoint x: 268, startPoint y: 241, endPoint x: 340, endPoint y: 246, distance: 71.5
click at [340, 246] on textarea "**********" at bounding box center [415, 244] width 315 height 30
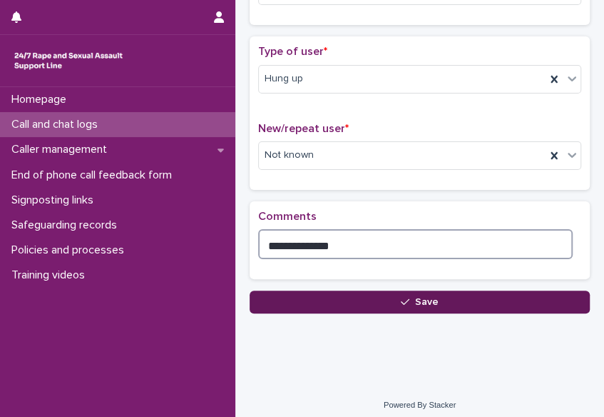
type textarea "**********"
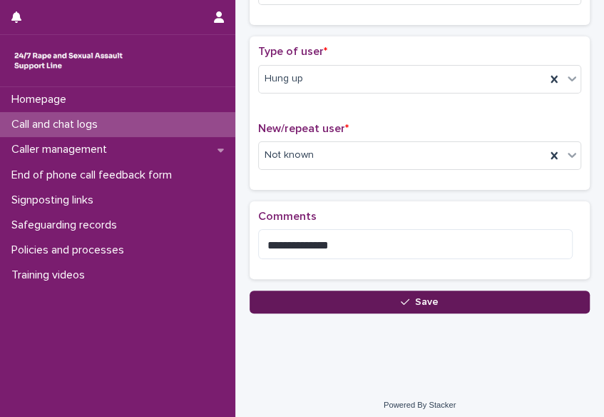
click at [401, 302] on icon "button" at bounding box center [405, 302] width 9 height 10
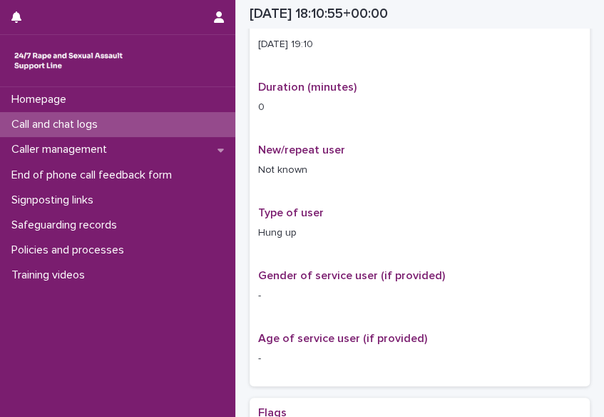
scroll to position [284, 0]
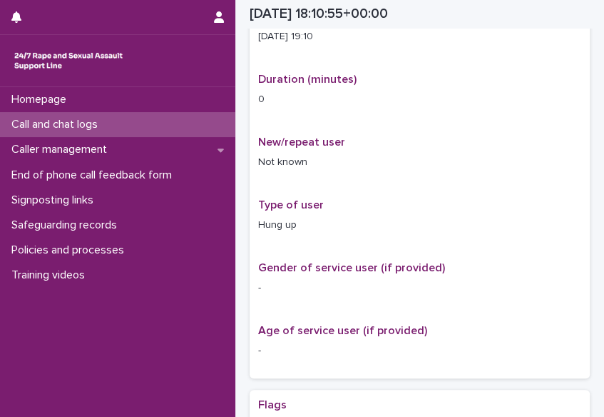
click at [62, 118] on p "Call and chat logs" at bounding box center [57, 125] width 103 height 14
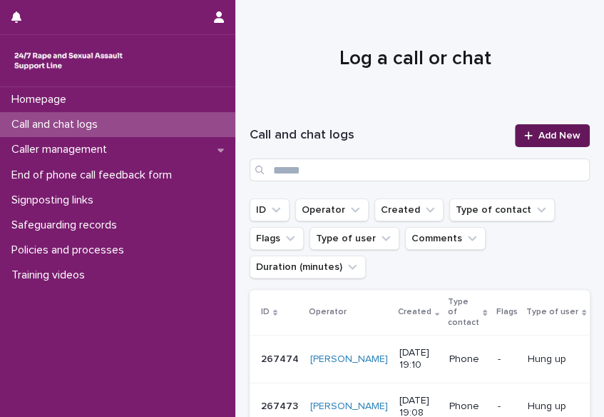
click at [526, 133] on div at bounding box center [531, 136] width 14 height 10
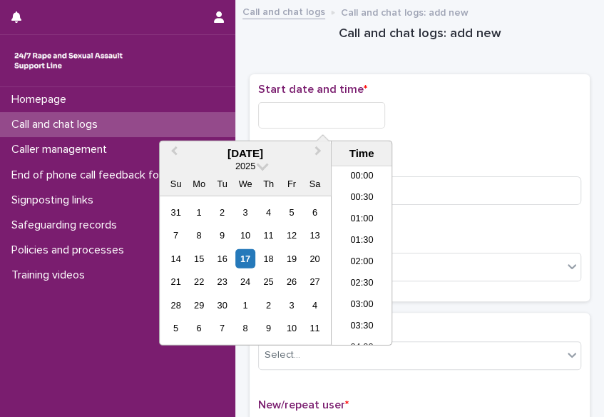
click at [347, 114] on input "text" at bounding box center [321, 115] width 127 height 26
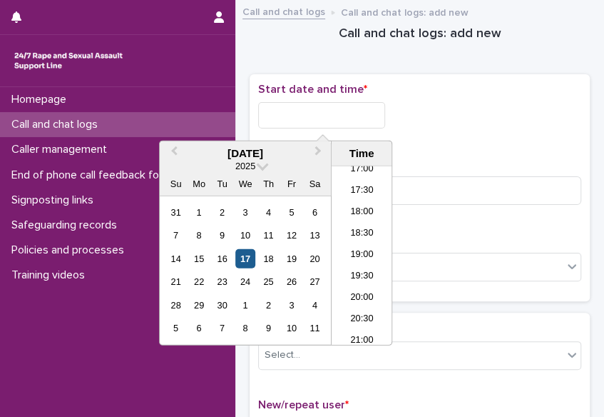
click at [245, 258] on div "17" at bounding box center [244, 258] width 19 height 19
click at [362, 251] on li "19:00" at bounding box center [362, 255] width 61 height 21
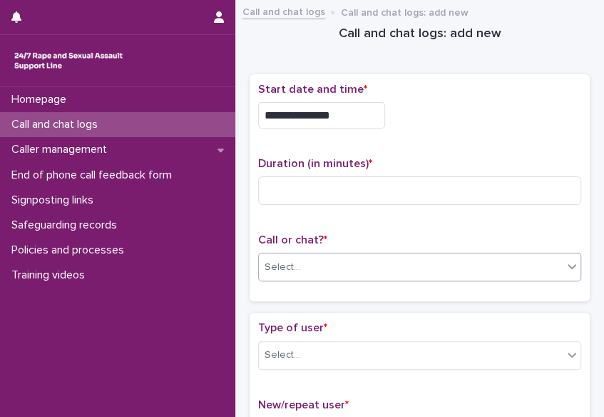
click at [355, 255] on div "Select..." at bounding box center [411, 267] width 304 height 24
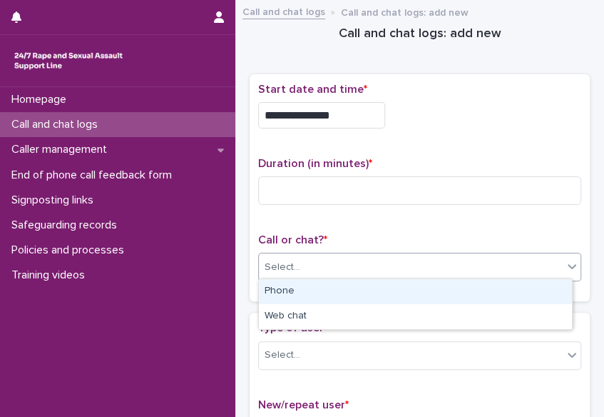
click at [337, 292] on div "Phone" at bounding box center [415, 291] width 313 height 25
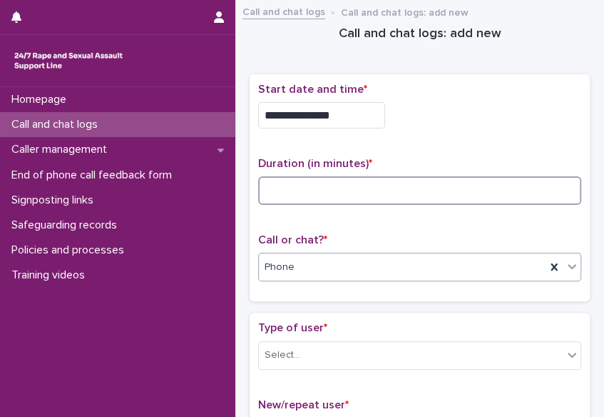
click at [278, 192] on input at bounding box center [419, 190] width 323 height 29
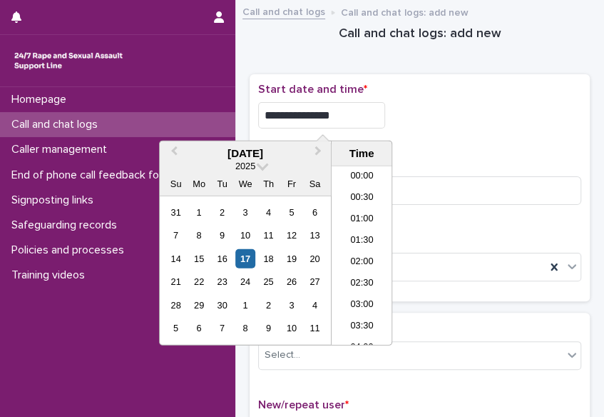
click at [353, 117] on input "**********" at bounding box center [321, 115] width 127 height 26
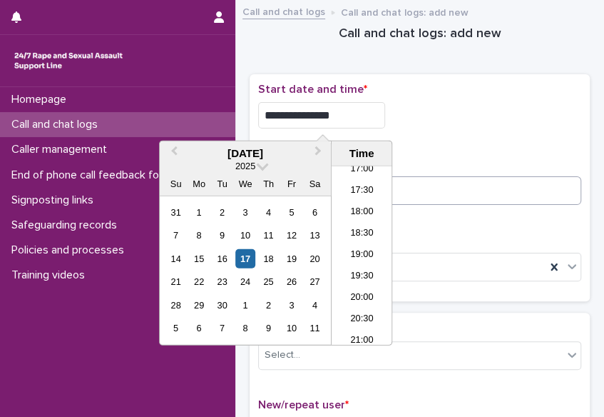
type input "**********"
click at [413, 184] on input at bounding box center [419, 190] width 323 height 29
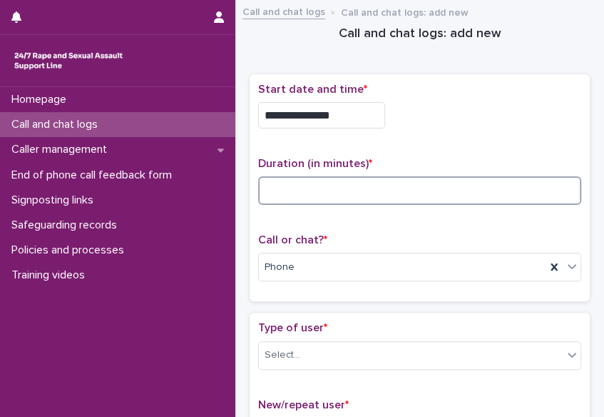
click at [290, 193] on input at bounding box center [419, 190] width 323 height 29
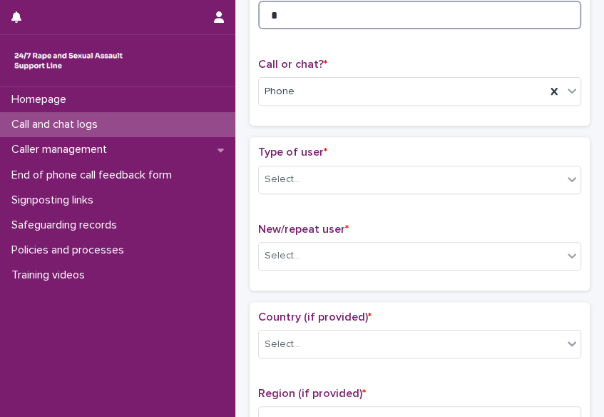
scroll to position [203, 0]
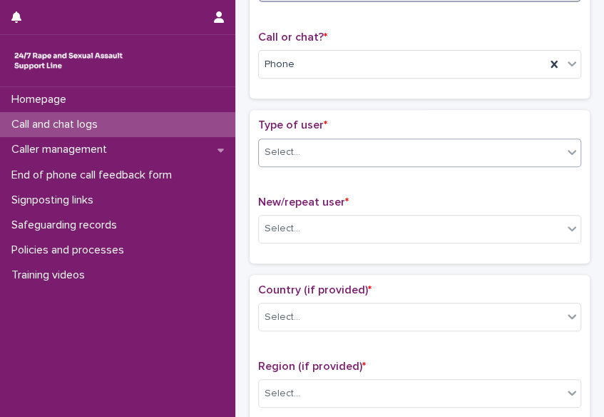
type input "*"
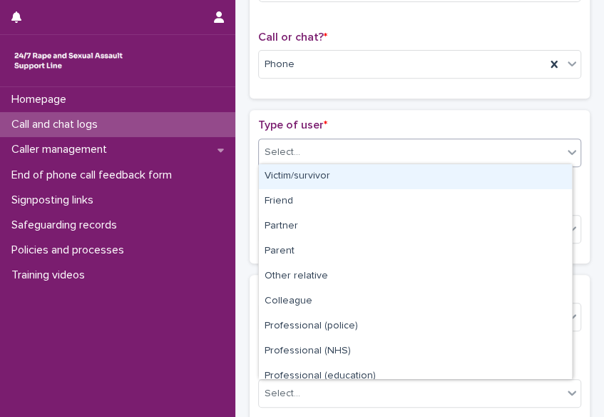
click at [565, 146] on icon at bounding box center [572, 152] width 14 height 14
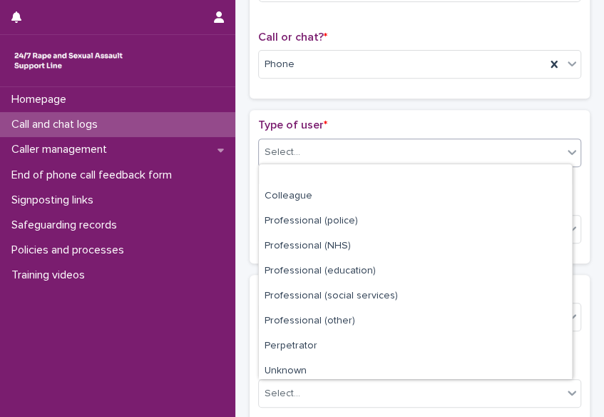
scroll to position [160, 0]
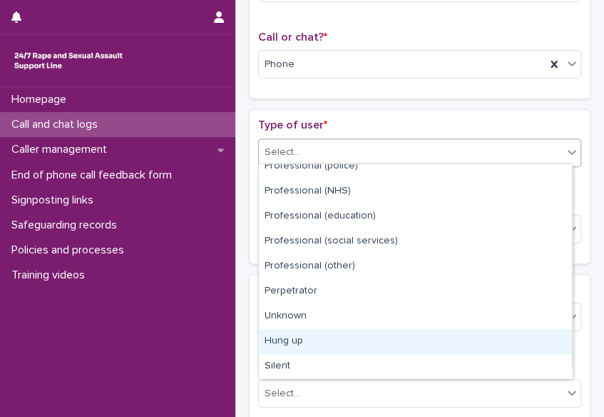
click at [547, 335] on div "Hung up" at bounding box center [415, 341] width 313 height 25
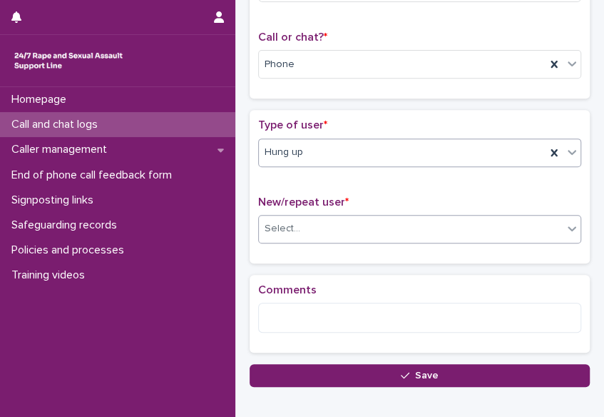
click at [565, 223] on icon at bounding box center [572, 228] width 14 height 14
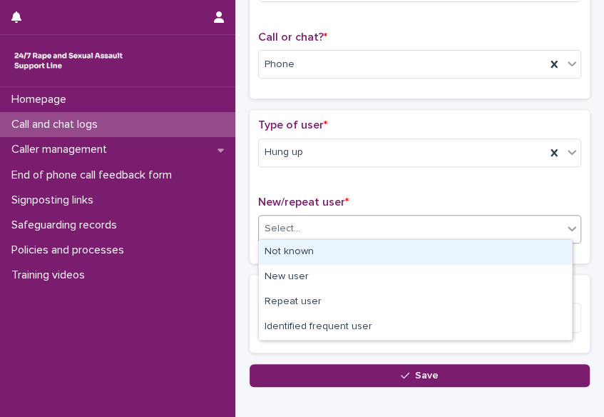
click at [546, 249] on div "Not known" at bounding box center [415, 252] width 313 height 25
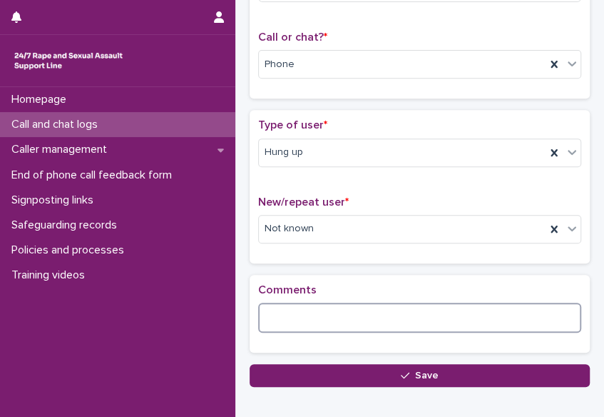
click at [426, 312] on textarea at bounding box center [419, 318] width 323 height 30
paste textarea "**********"
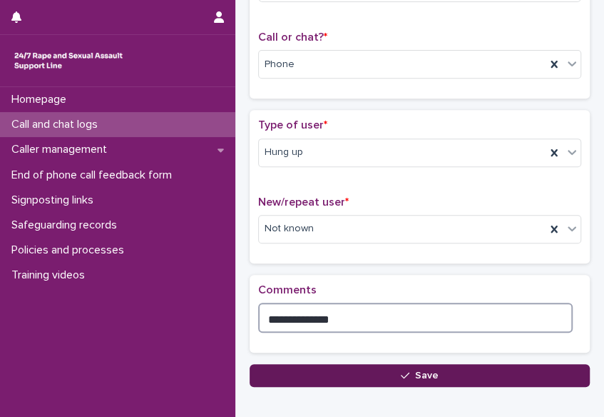
type textarea "**********"
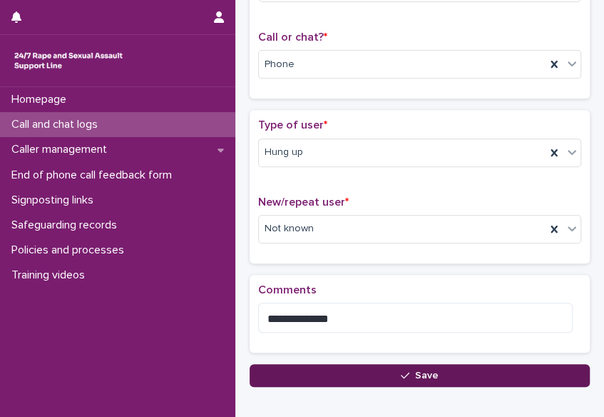
click at [390, 367] on button "Save" at bounding box center [420, 375] width 340 height 23
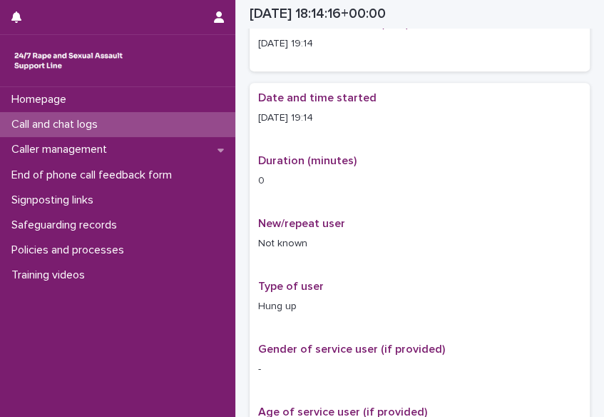
scroll to position [210, 0]
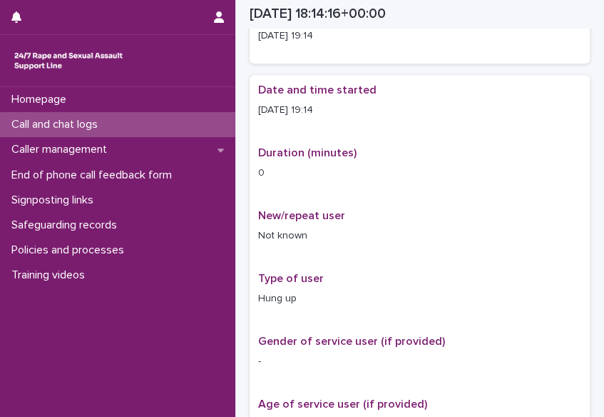
click at [81, 130] on p "Call and chat logs" at bounding box center [57, 125] width 103 height 14
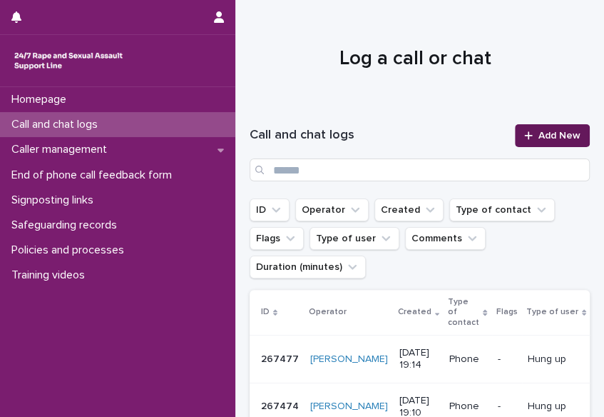
click at [542, 136] on span "Add New" at bounding box center [560, 136] width 42 height 10
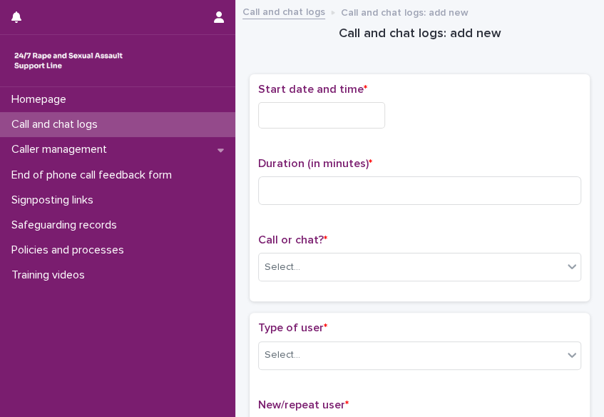
click at [542, 136] on div "Start date and time *" at bounding box center [419, 111] width 323 height 57
click at [280, 116] on input "text" at bounding box center [321, 115] width 127 height 26
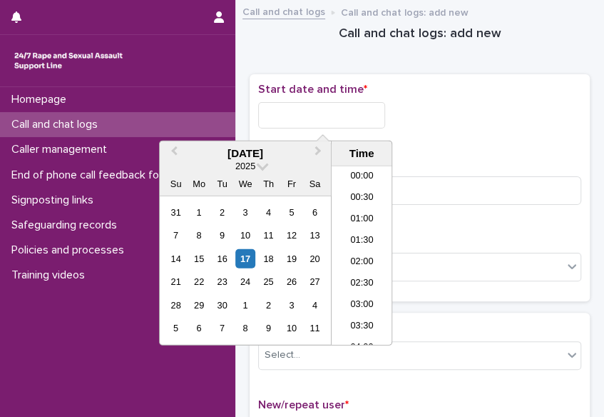
scroll to position [734, 0]
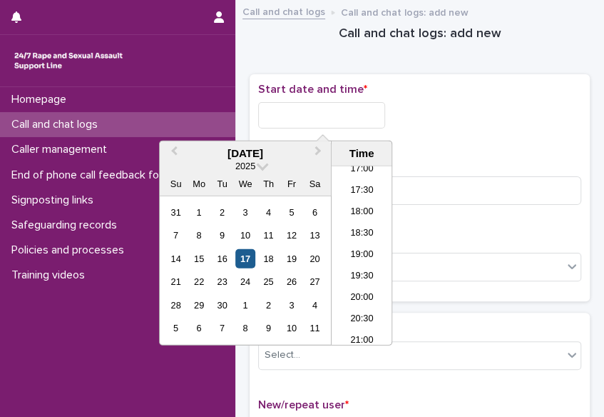
click at [239, 254] on div "17" at bounding box center [244, 258] width 19 height 19
click at [353, 248] on li "19:00" at bounding box center [362, 255] width 61 height 21
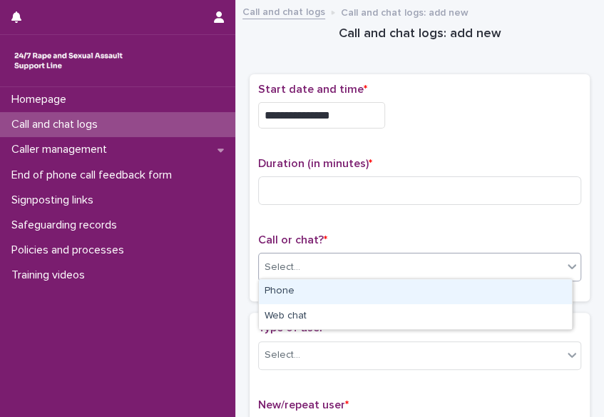
click at [338, 268] on div "Select..." at bounding box center [411, 267] width 304 height 24
click at [320, 292] on div "Phone" at bounding box center [415, 291] width 313 height 25
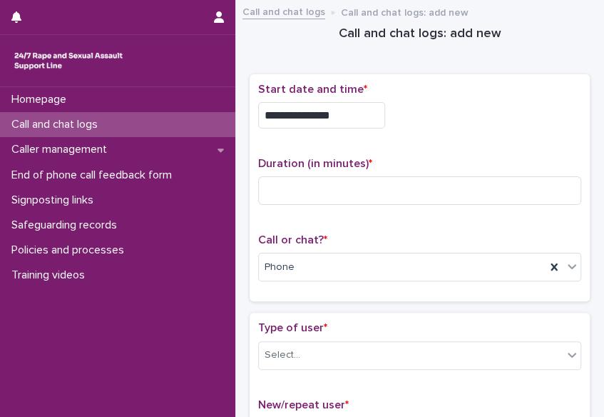
click at [345, 111] on input "**********" at bounding box center [321, 115] width 127 height 26
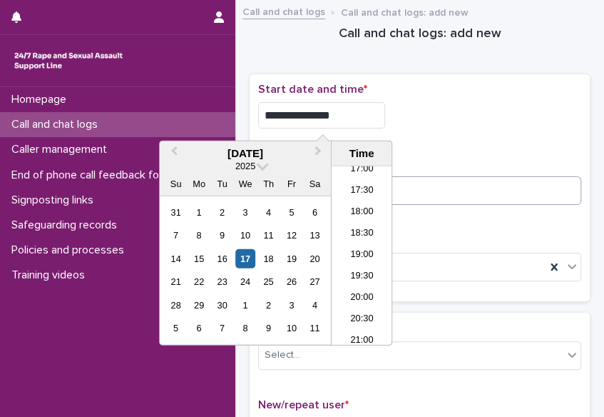
type input "**********"
click at [397, 186] on input at bounding box center [419, 190] width 323 height 29
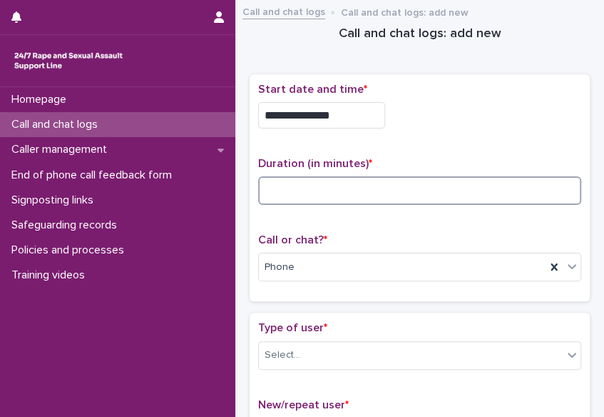
click at [280, 191] on input at bounding box center [419, 190] width 323 height 29
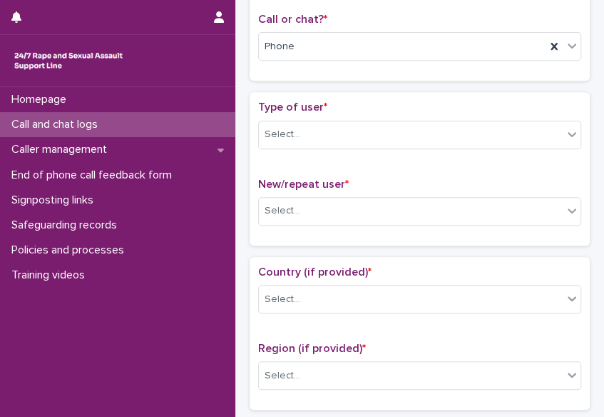
scroll to position [238, 0]
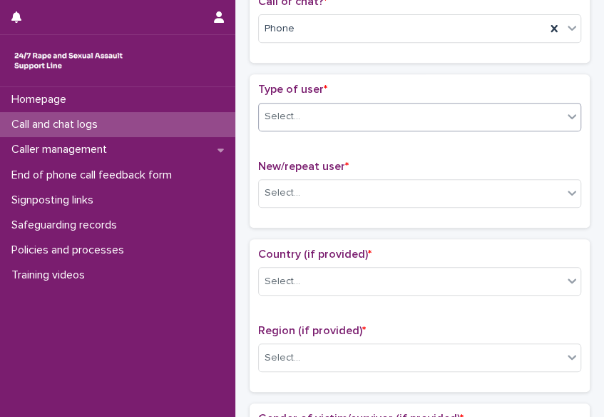
type input "*"
click at [564, 103] on div at bounding box center [572, 116] width 17 height 26
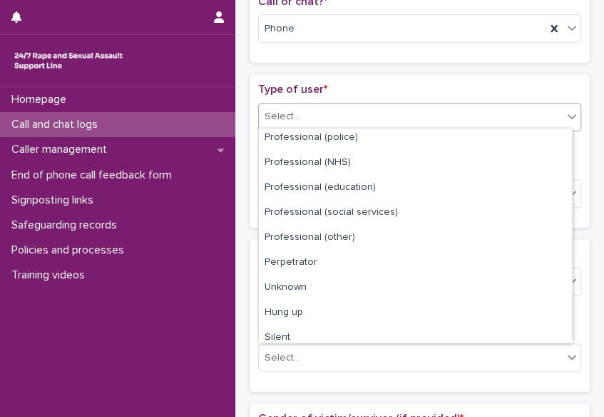
scroll to position [160, 0]
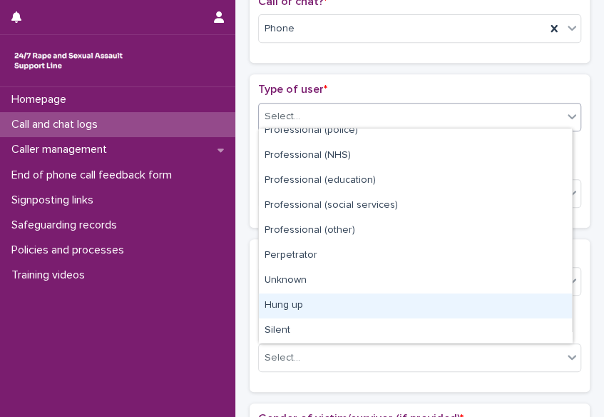
click at [547, 298] on div "Hung up" at bounding box center [415, 305] width 313 height 25
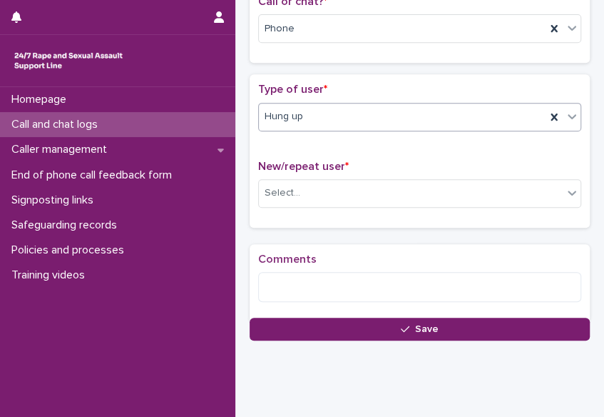
click at [437, 174] on div "New/repeat user * Select..." at bounding box center [419, 189] width 323 height 59
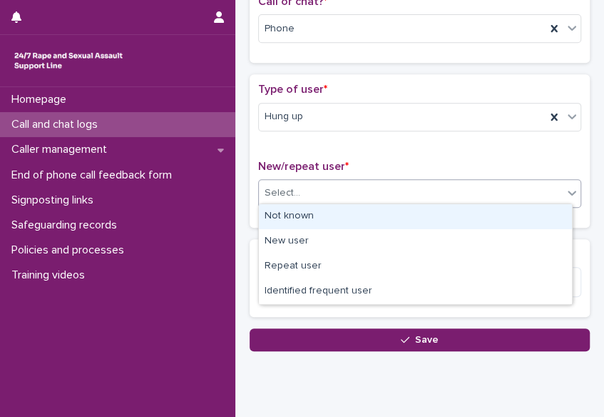
click at [428, 190] on div "Select..." at bounding box center [411, 193] width 304 height 24
click at [421, 220] on div "Not known" at bounding box center [415, 216] width 313 height 25
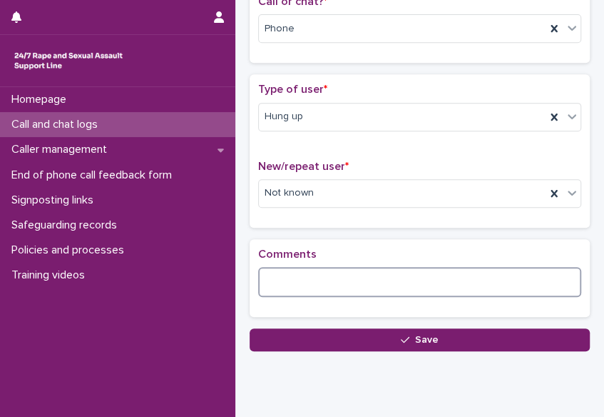
click at [349, 283] on textarea at bounding box center [419, 282] width 323 height 30
paste textarea "**********"
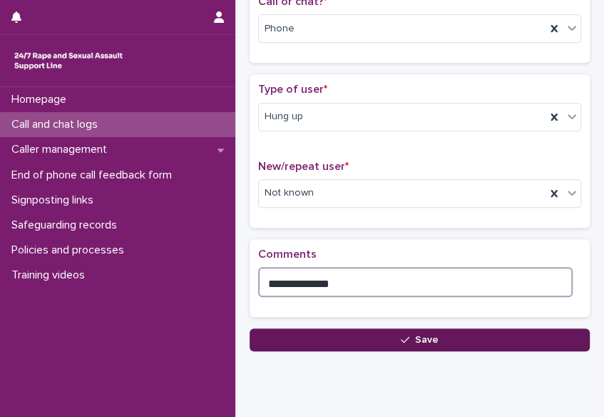
type textarea "**********"
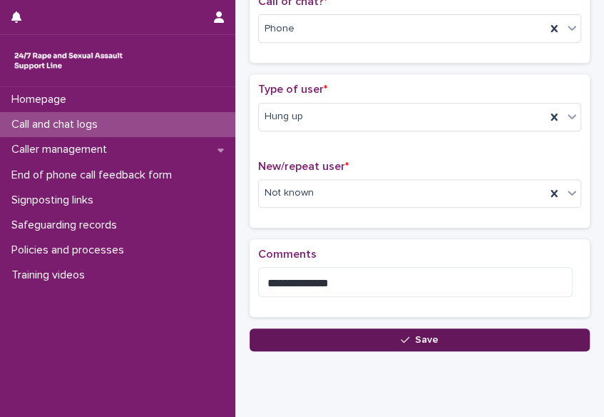
click at [401, 337] on icon "button" at bounding box center [405, 340] width 9 height 6
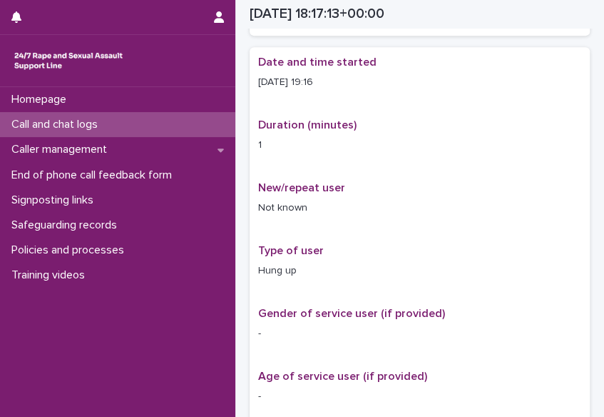
scroll to position [246, 0]
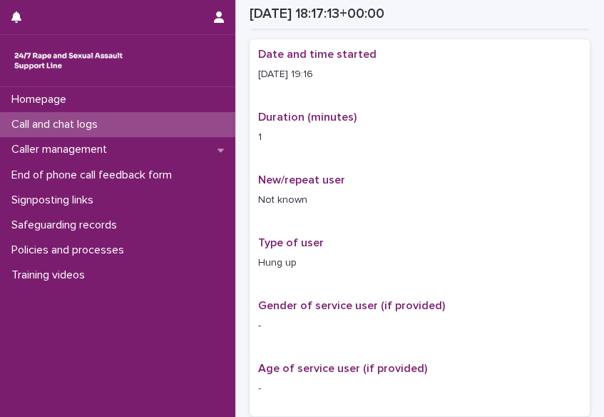
click at [53, 121] on p "Call and chat logs" at bounding box center [57, 125] width 103 height 14
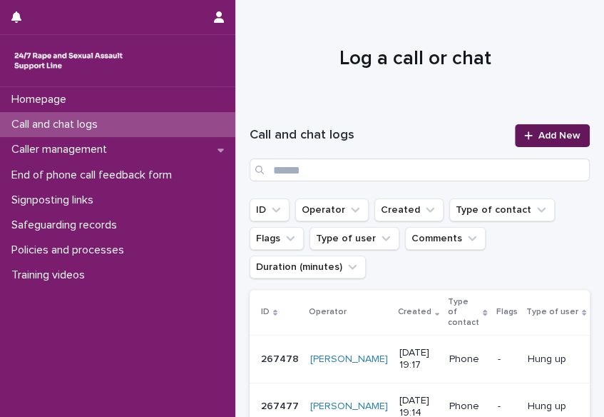
click at [527, 133] on div at bounding box center [531, 136] width 14 height 10
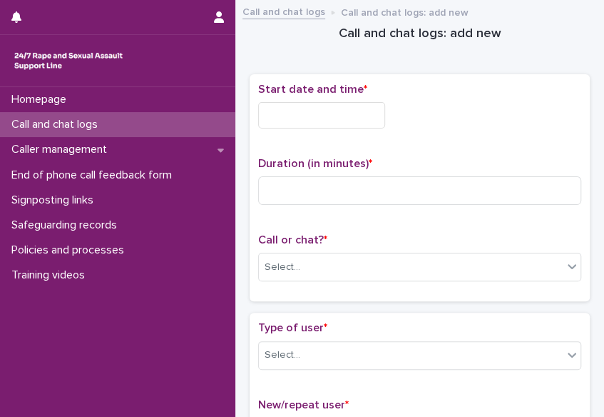
click at [318, 118] on input "text" at bounding box center [321, 115] width 127 height 26
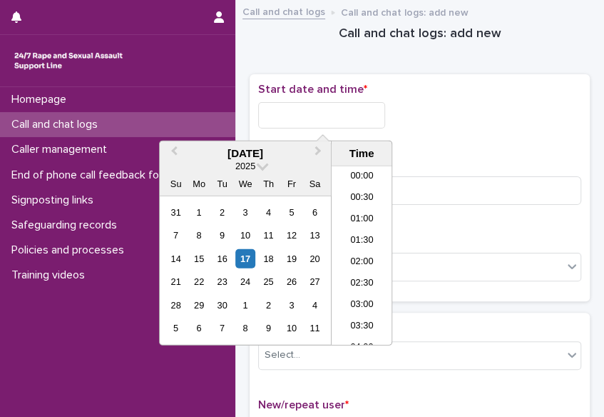
scroll to position [734, 0]
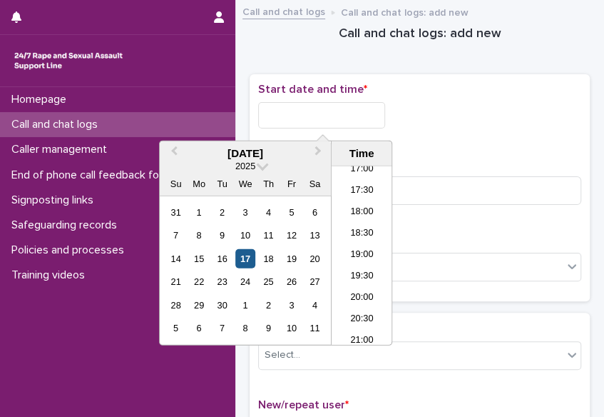
click at [248, 264] on div "17" at bounding box center [244, 258] width 19 height 19
click at [347, 253] on li "19:00" at bounding box center [362, 255] width 61 height 21
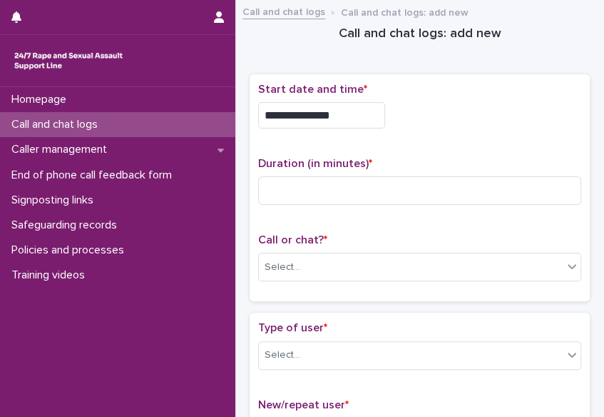
type input "**********"
click at [340, 263] on div "Select..." at bounding box center [411, 267] width 304 height 24
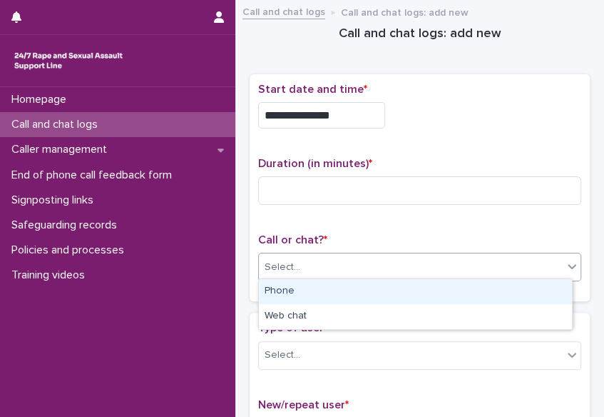
click at [322, 288] on div "Phone" at bounding box center [415, 291] width 313 height 25
